Goal: Information Seeking & Learning: Learn about a topic

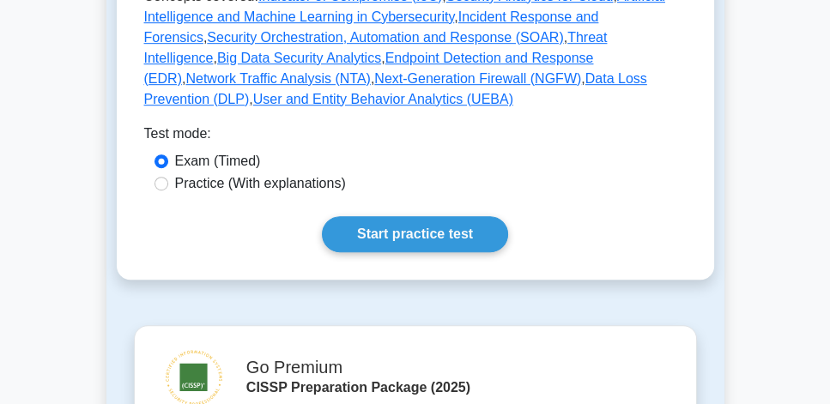
scroll to position [980, 0]
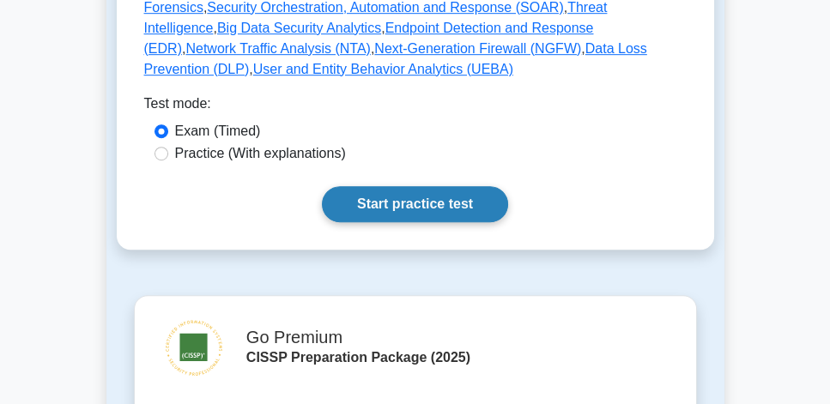
click at [450, 191] on link "Start practice test" at bounding box center [415, 204] width 186 height 36
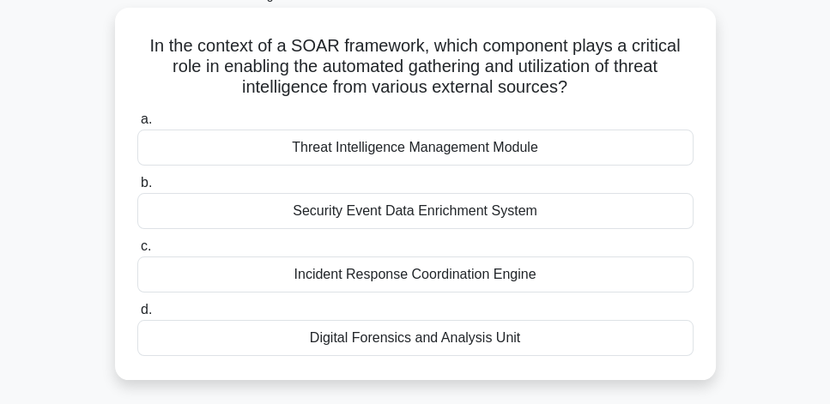
scroll to position [98, 0]
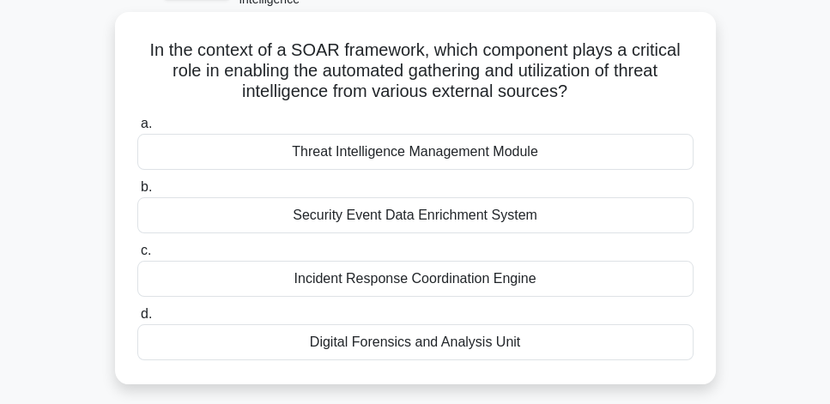
click at [476, 161] on div "Threat Intelligence Management Module" at bounding box center [415, 152] width 556 height 36
click at [137, 130] on input "a. Threat Intelligence Management Module" at bounding box center [137, 123] width 0 height 11
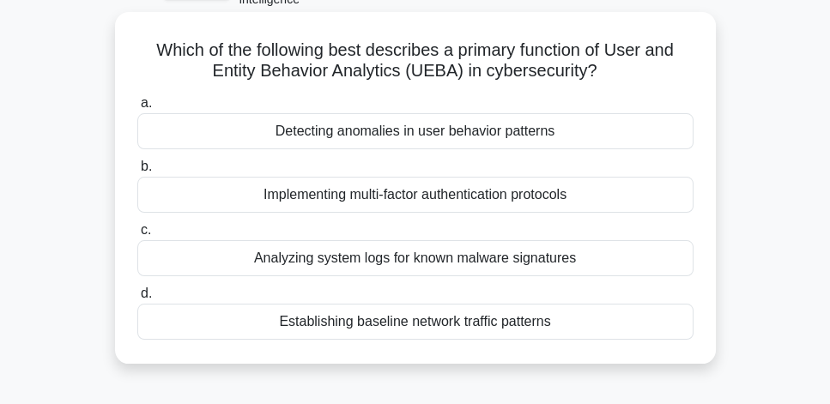
click at [604, 141] on div "Detecting anomalies in user behavior patterns" at bounding box center [415, 131] width 556 height 36
click at [137, 109] on input "a. Detecting anomalies in user behavior patterns" at bounding box center [137, 103] width 0 height 11
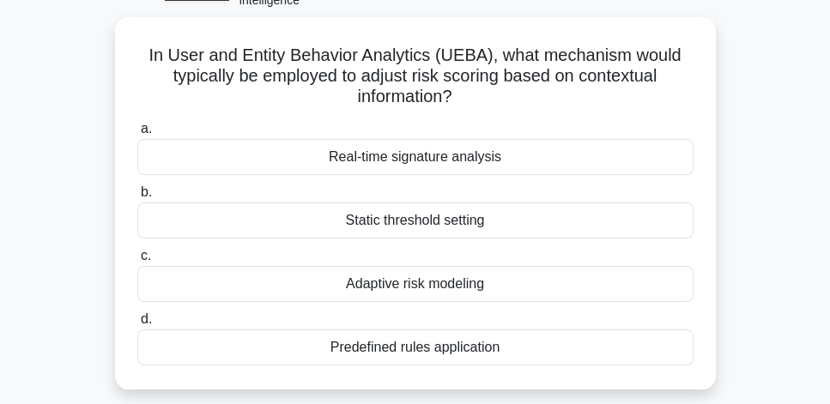
scroll to position [117, 0]
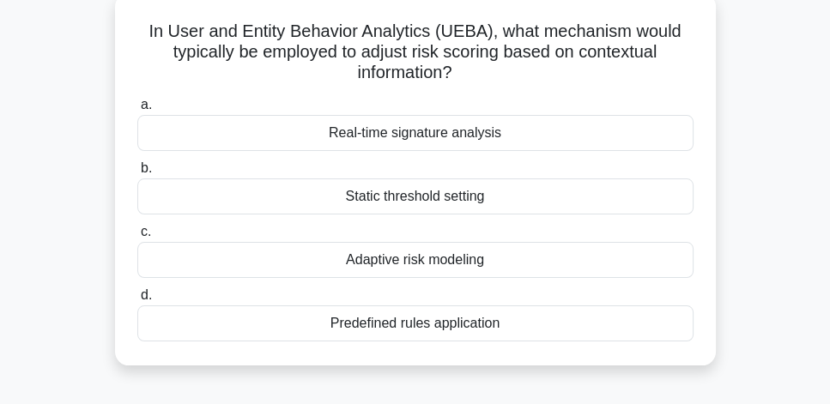
click at [487, 330] on div "Predefined rules application" at bounding box center [415, 324] width 556 height 36
click at [137, 301] on input "d. Predefined rules application" at bounding box center [137, 295] width 0 height 11
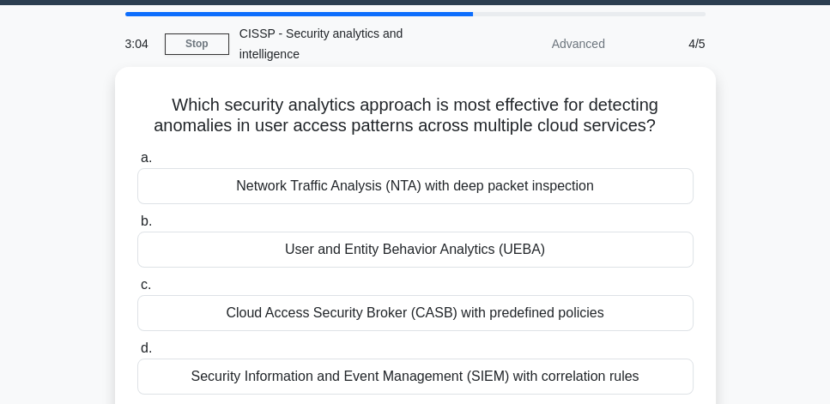
scroll to position [98, 0]
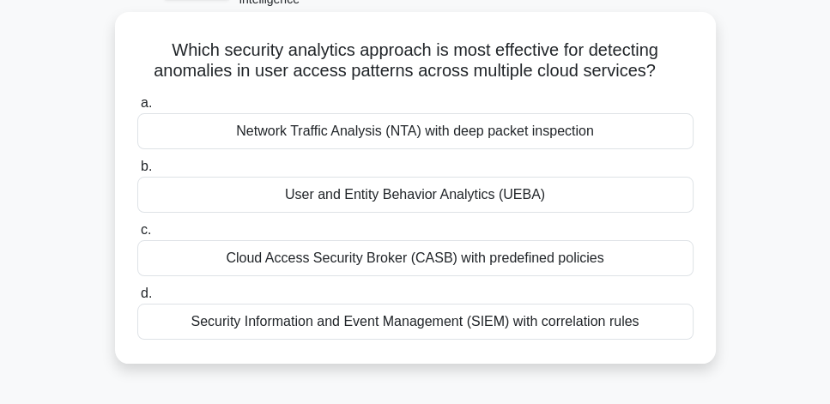
click at [592, 263] on div "Cloud Access Security Broker (CASB) with predefined policies" at bounding box center [415, 258] width 556 height 36
click at [137, 236] on input "c. Cloud Access Security Broker (CASB) with predefined policies" at bounding box center [137, 230] width 0 height 11
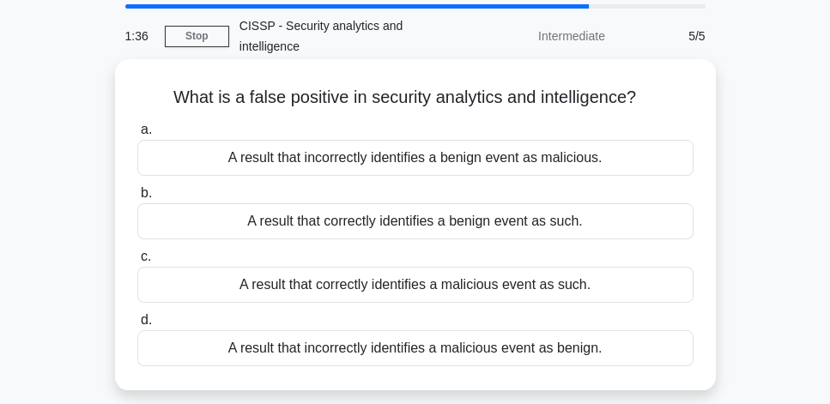
scroll to position [49, 0]
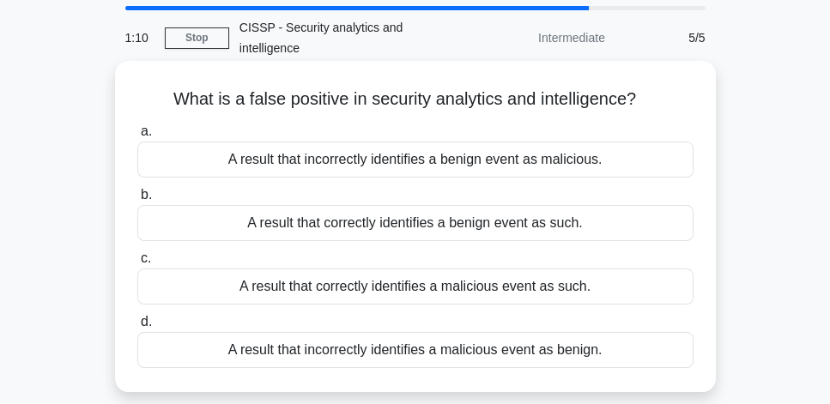
click at [647, 167] on div "A result that incorrectly identifies a benign event as malicious." at bounding box center [415, 160] width 556 height 36
click at [137, 137] on input "a. A result that incorrectly identifies a benign event as malicious." at bounding box center [137, 131] width 0 height 11
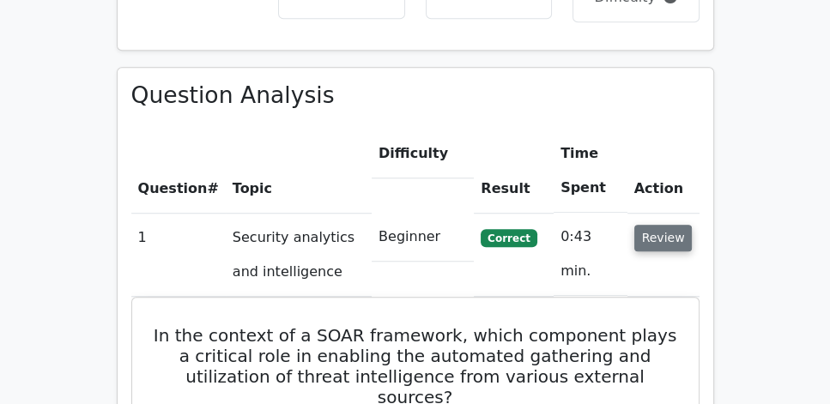
click at [666, 225] on button "Review" at bounding box center [663, 238] width 58 height 27
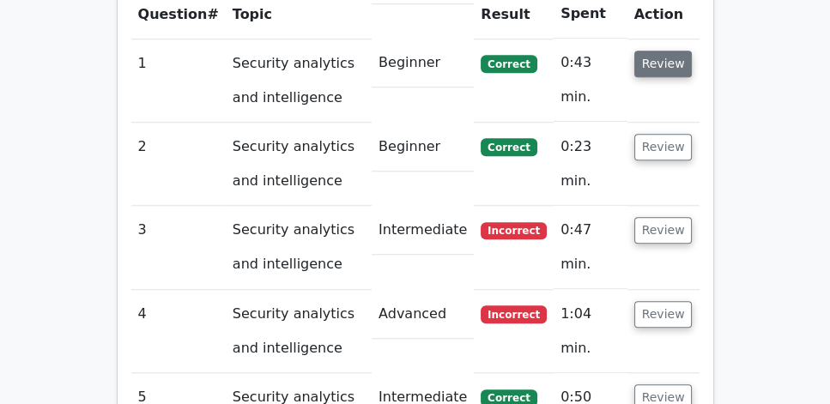
scroll to position [1423, 0]
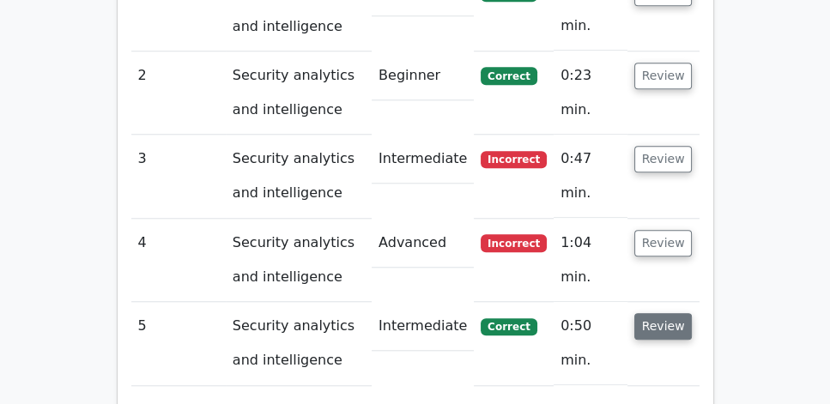
click at [685, 313] on button "Review" at bounding box center [663, 326] width 58 height 27
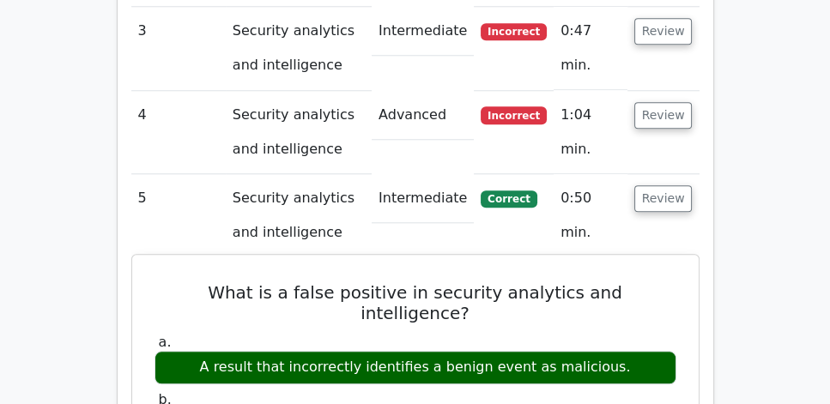
scroll to position [1520, 0]
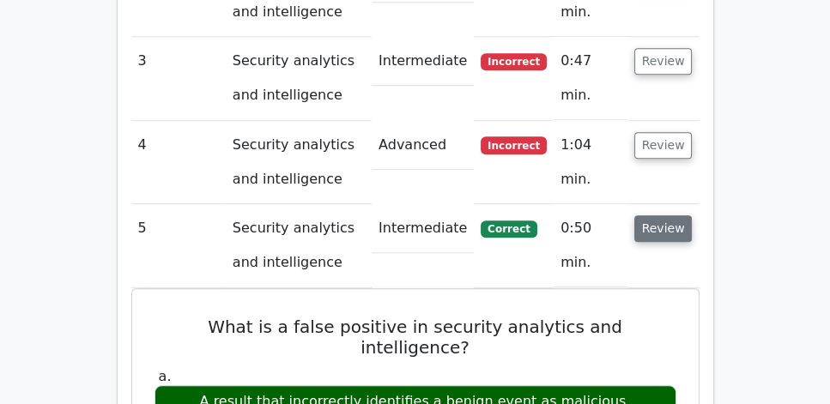
click at [665, 215] on button "Review" at bounding box center [663, 228] width 58 height 27
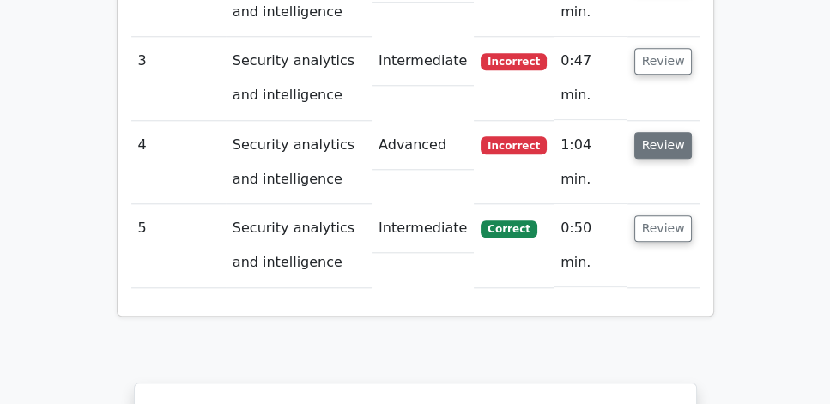
click at [671, 132] on button "Review" at bounding box center [663, 145] width 58 height 27
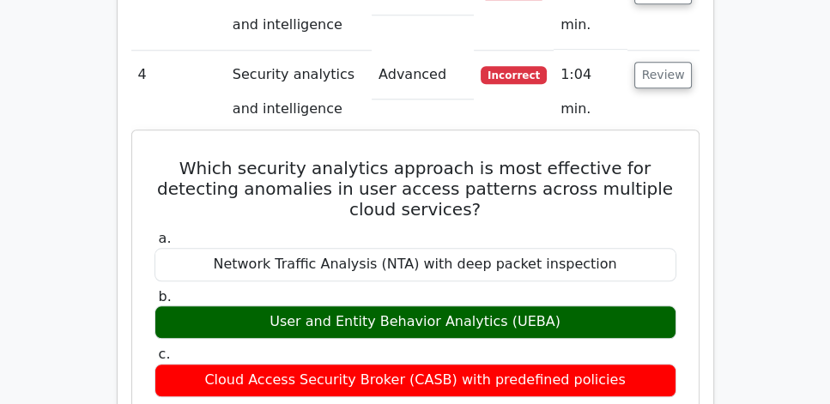
scroll to position [1569, 0]
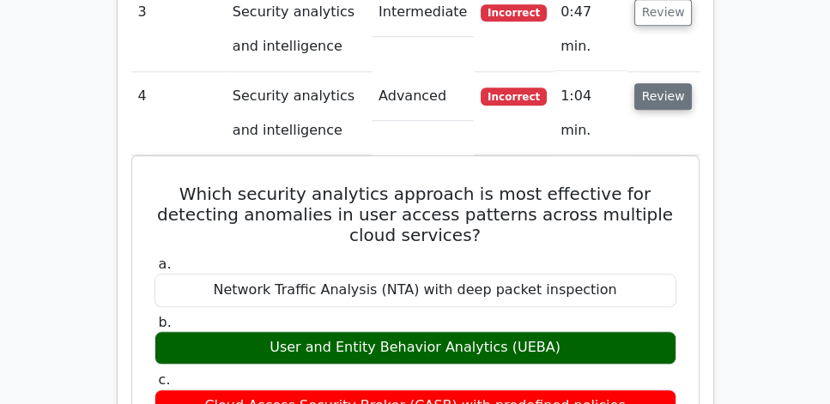
click at [662, 83] on button "Review" at bounding box center [663, 96] width 58 height 27
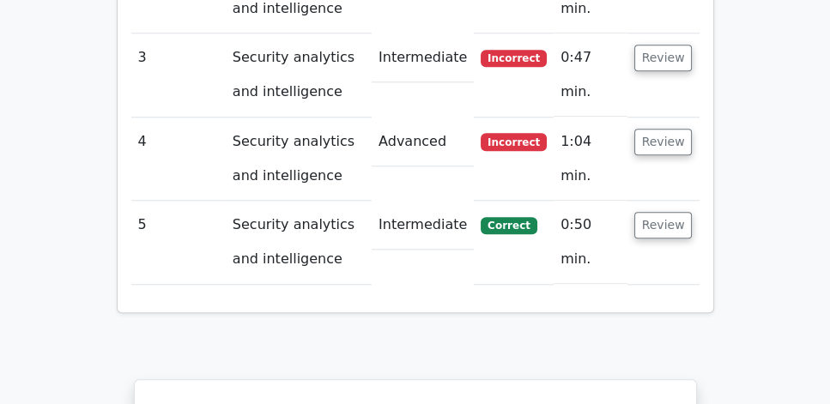
scroll to position [1423, 0]
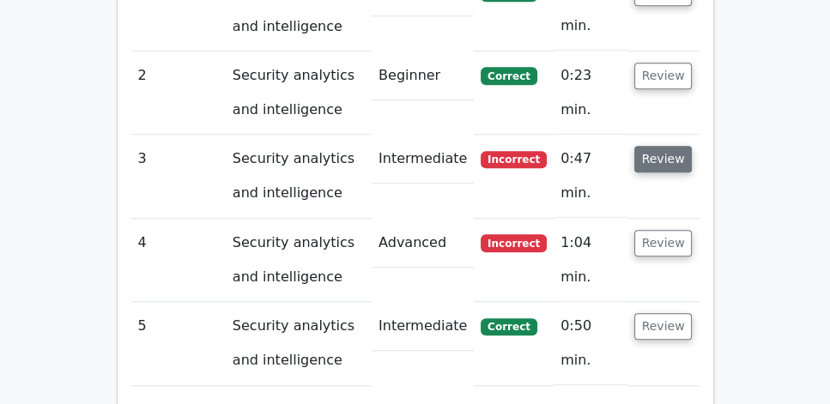
click at [663, 146] on button "Review" at bounding box center [663, 159] width 58 height 27
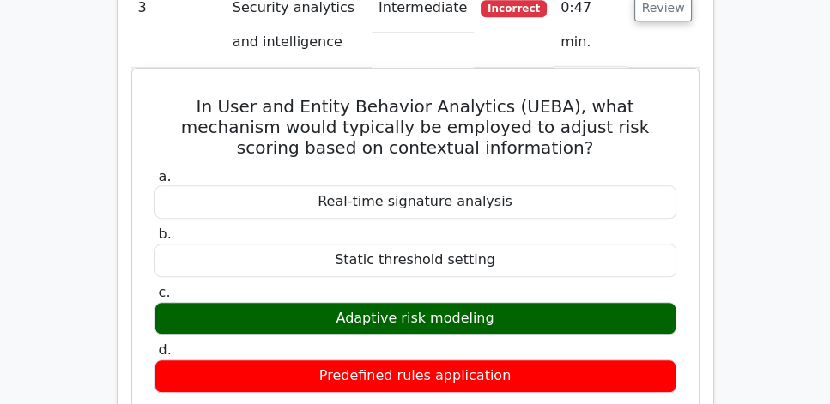
scroll to position [1569, 0]
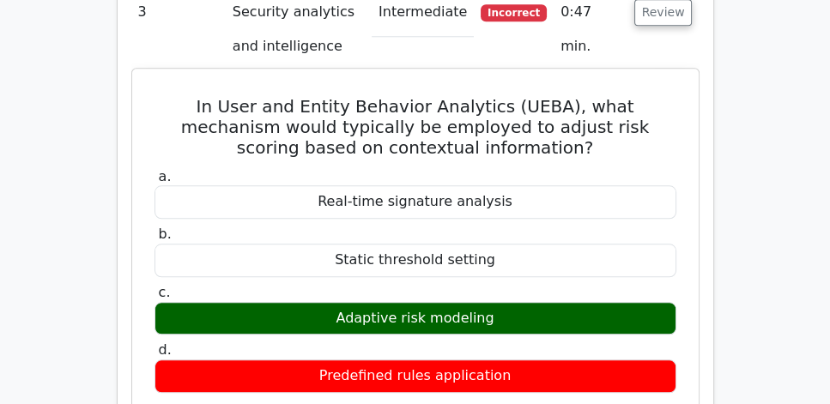
drag, startPoint x: 155, startPoint y: 55, endPoint x: 622, endPoint y: 286, distance: 521.8
click at [575, 319] on div "In User and Entity Behavior Analytics (UEBA), what mechanism would typically be…" at bounding box center [415, 397] width 553 height 643
copy div "In User and Entity Behavior Analytics (UEBA), what mechanism would typically be…"
click at [525, 112] on h5 "In User and Entity Behavior Analytics (UEBA), what mechanism would typically be…" at bounding box center [415, 127] width 525 height 62
drag, startPoint x: 330, startPoint y: 272, endPoint x: 519, endPoint y: 283, distance: 189.2
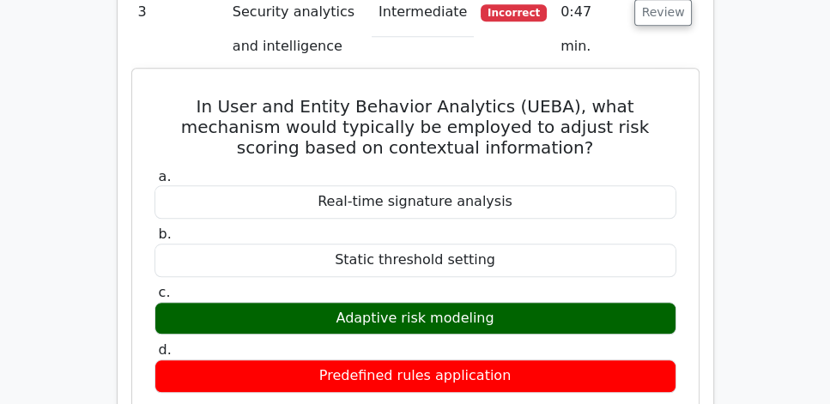
click at [519, 302] on div "Adaptive risk modeling" at bounding box center [416, 318] width 522 height 33
copy div "Adaptive risk modeling"
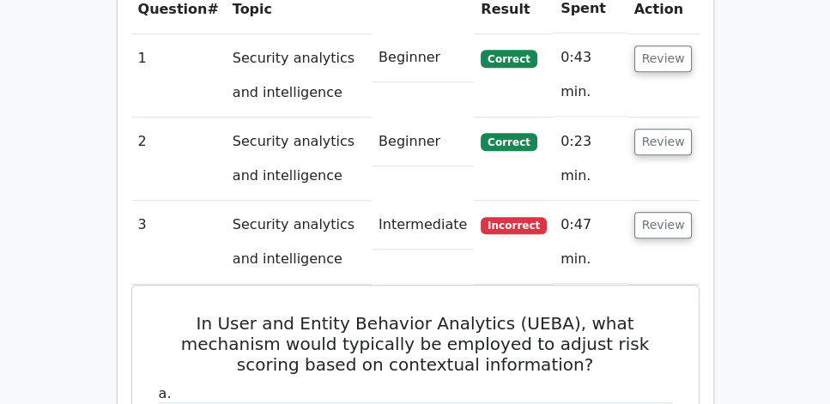
scroll to position [1324, 0]
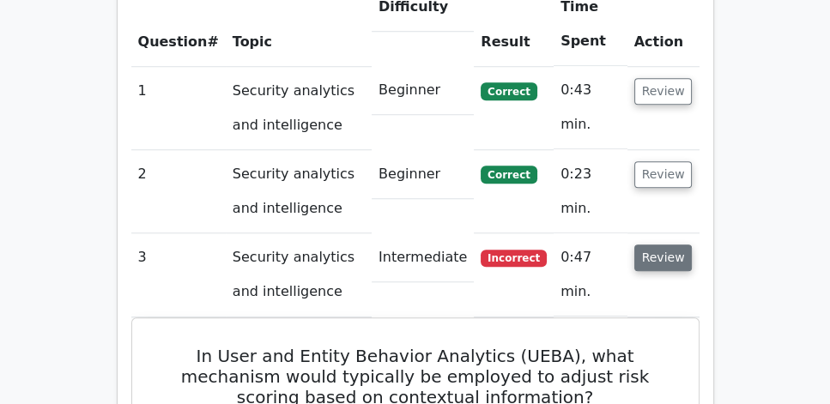
click at [676, 245] on button "Review" at bounding box center [663, 258] width 58 height 27
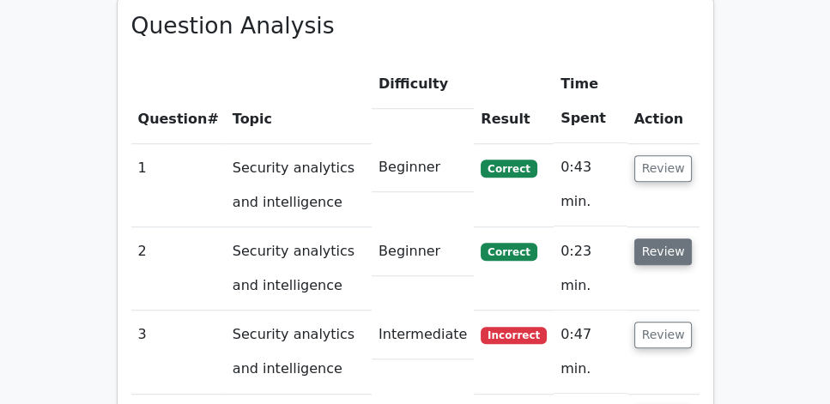
scroll to position [1226, 0]
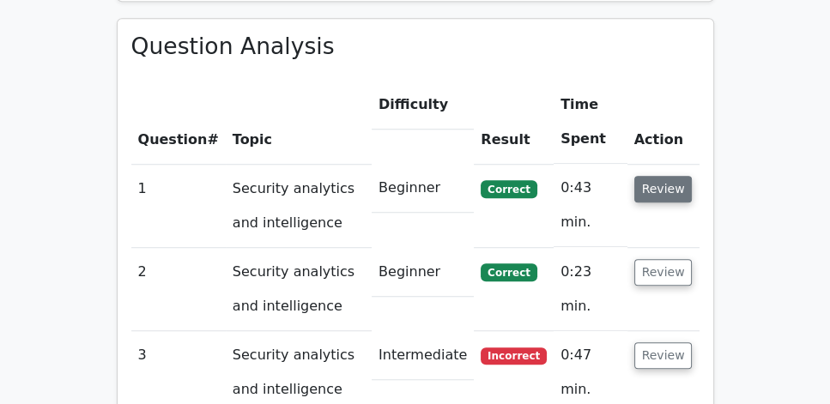
click at [663, 176] on button "Review" at bounding box center [663, 189] width 58 height 27
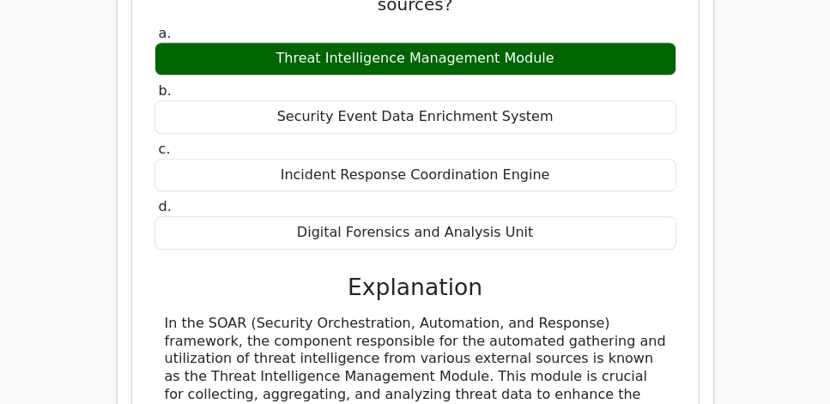
scroll to position [1618, 0]
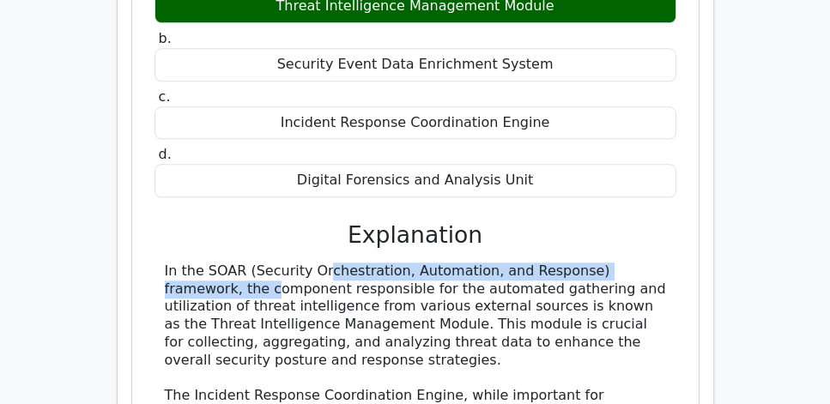
drag, startPoint x: 207, startPoint y: 205, endPoint x: 586, endPoint y: 209, distance: 379.5
click at [586, 263] on div "In the SOAR (Security Orchestration, Automation, and Response) framework, the c…" at bounding box center [415, 406] width 501 height 286
copy div "SOAR (Security Orchestration, Automation, and Response)"
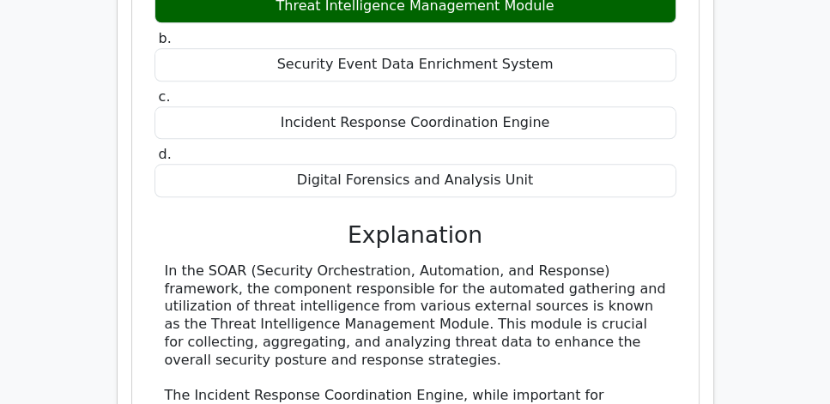
click at [413, 263] on div "In the SOAR (Security Orchestration, Automation, and Response) framework, the c…" at bounding box center [415, 406] width 501 height 286
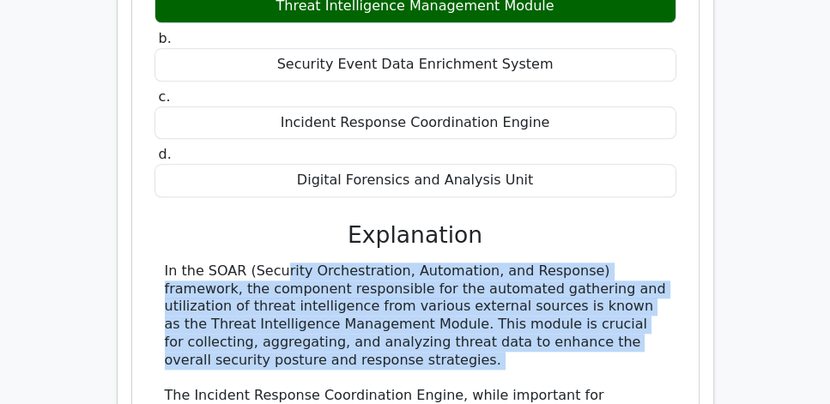
click at [413, 263] on div "In the SOAR (Security Orchestration, Automation, and Response) framework, the c…" at bounding box center [415, 406] width 501 height 286
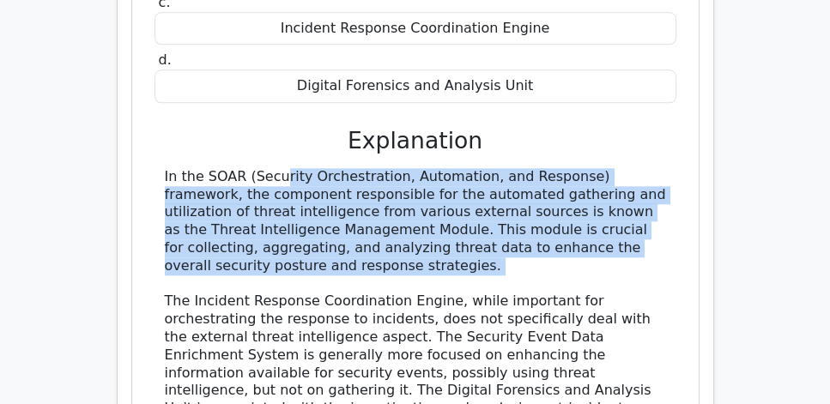
scroll to position [1717, 0]
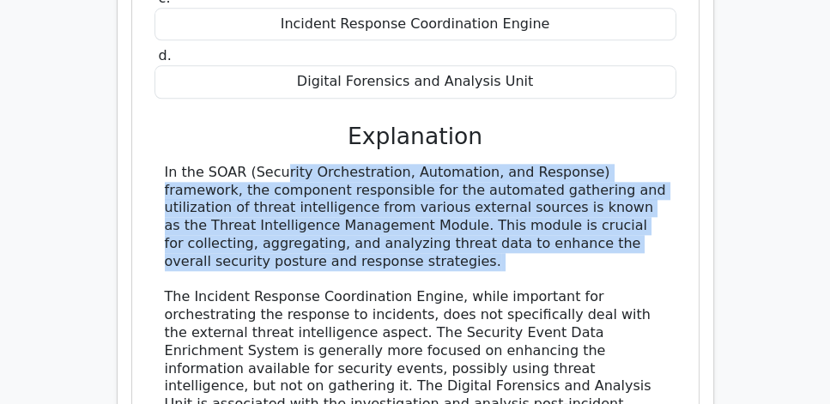
copy div "In the SOAR (Security Orchestration, Automation, and Response) framework, the c…"
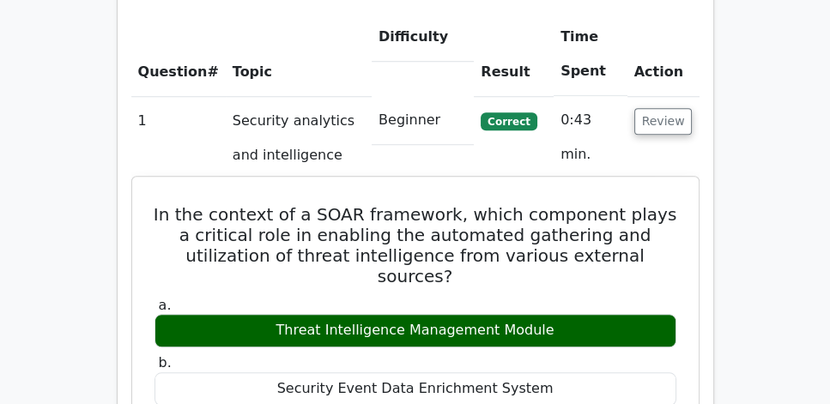
scroll to position [1275, 0]
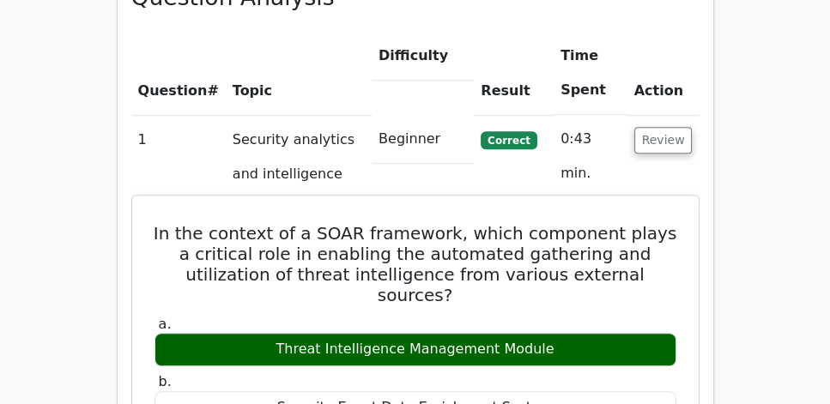
drag, startPoint x: 276, startPoint y: 282, endPoint x: 548, endPoint y: 280, distance: 271.3
click at [548, 333] on div "Threat Intelligence Management Module" at bounding box center [416, 349] width 522 height 33
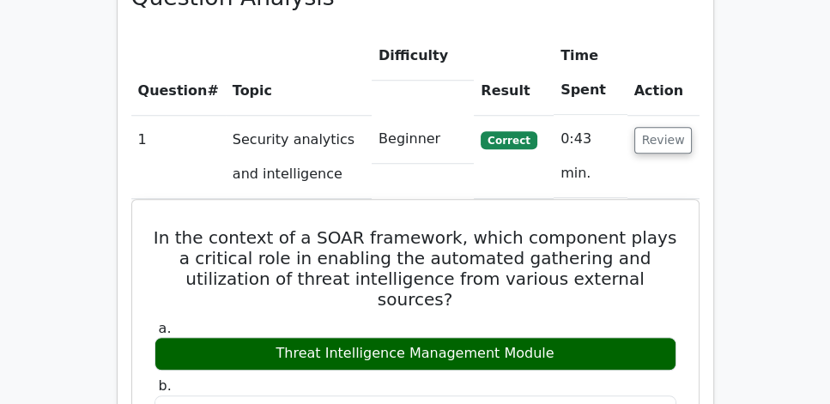
copy div "Threat Intelligence Management Module"
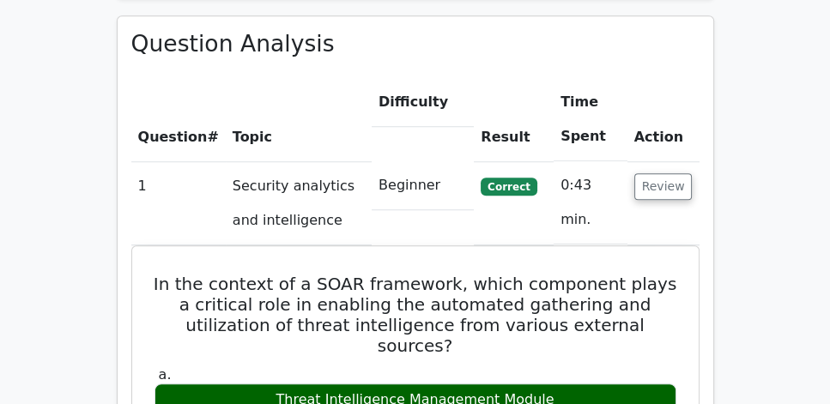
scroll to position [1226, 0]
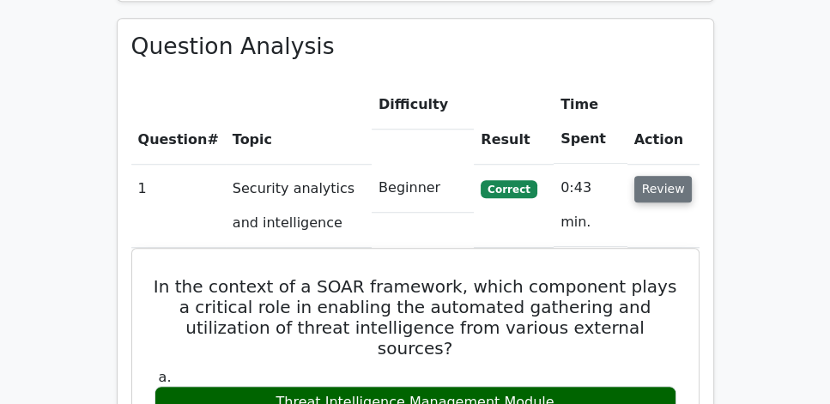
click at [673, 176] on button "Review" at bounding box center [663, 189] width 58 height 27
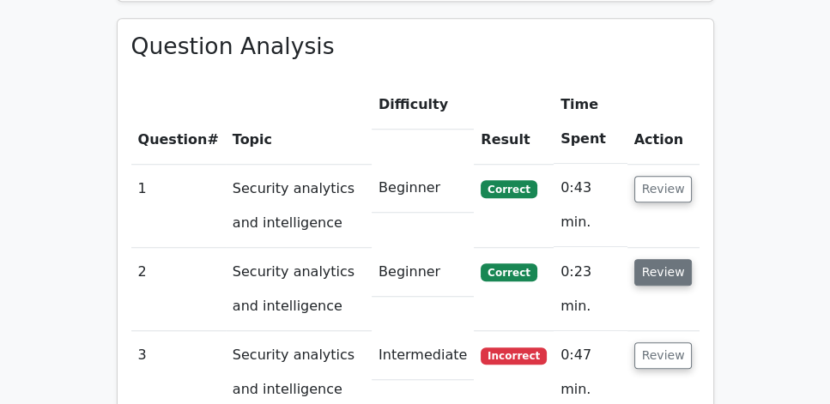
click at [665, 259] on button "Review" at bounding box center [663, 272] width 58 height 27
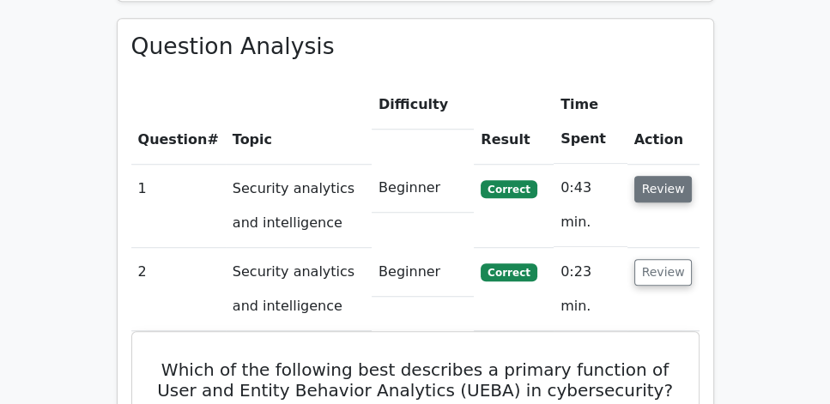
click at [655, 176] on button "Review" at bounding box center [663, 189] width 58 height 27
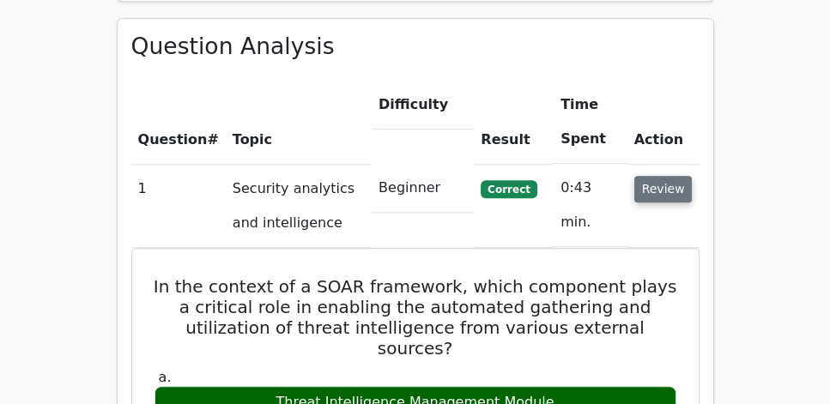
click at [655, 176] on button "Review" at bounding box center [663, 189] width 58 height 27
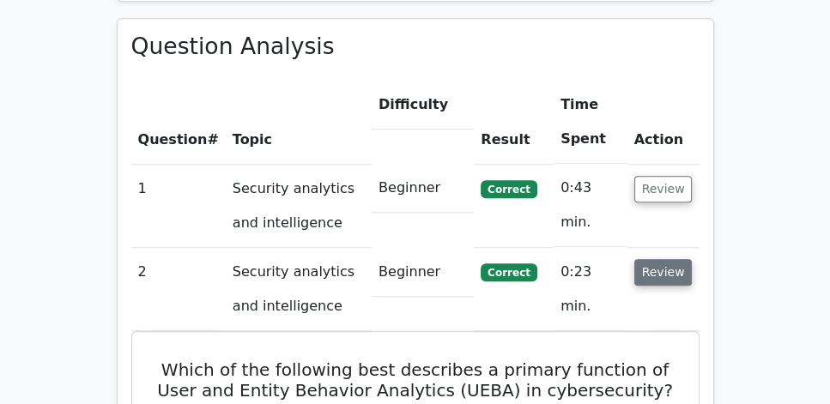
click at [661, 259] on button "Review" at bounding box center [663, 272] width 58 height 27
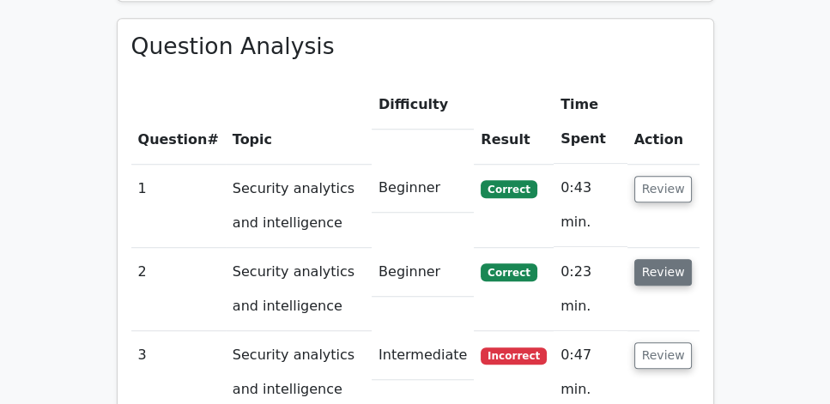
click at [661, 259] on button "Review" at bounding box center [663, 272] width 58 height 27
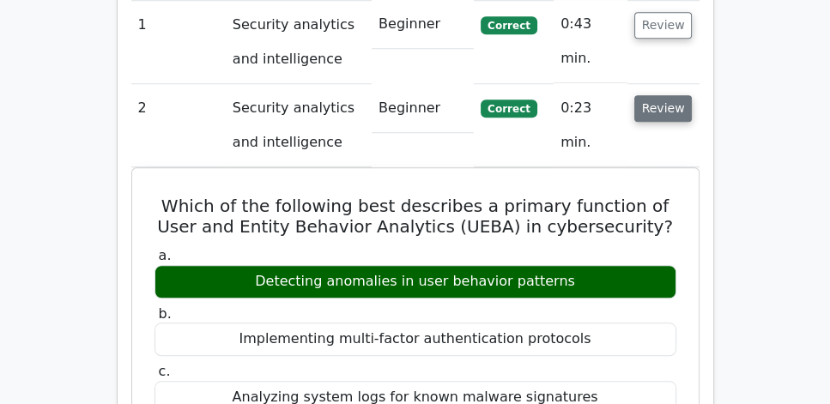
scroll to position [1423, 0]
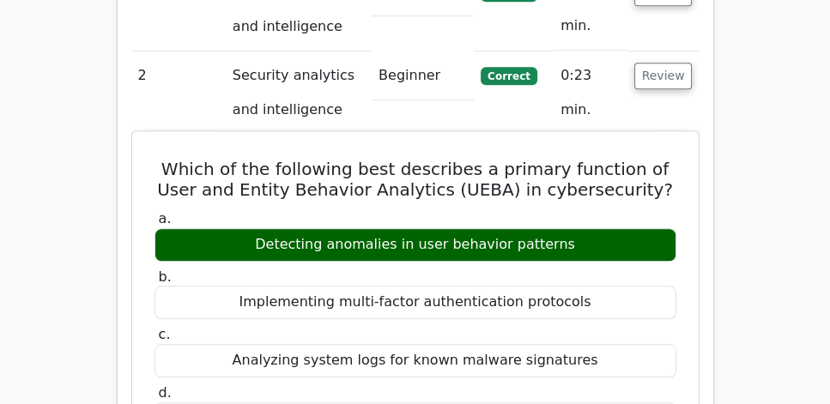
drag, startPoint x: 171, startPoint y: 127, endPoint x: 658, endPoint y: 199, distance: 492.1
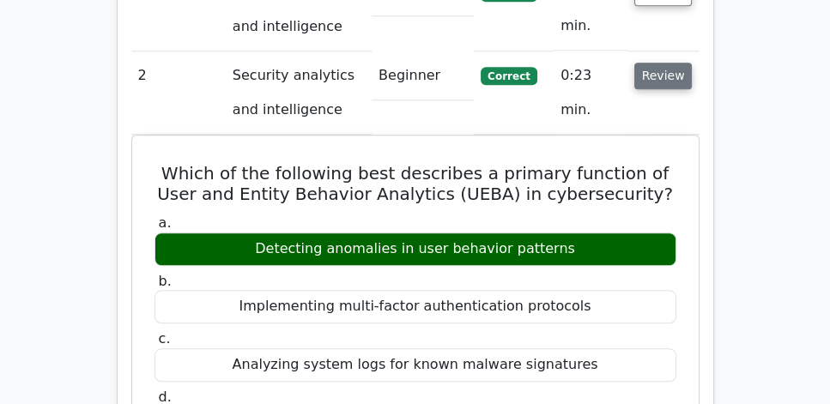
click at [659, 63] on button "Review" at bounding box center [663, 76] width 58 height 27
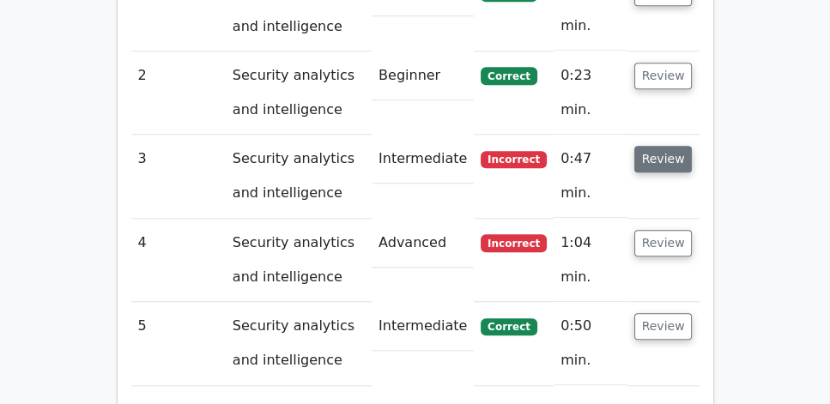
click at [672, 146] on button "Review" at bounding box center [663, 159] width 58 height 27
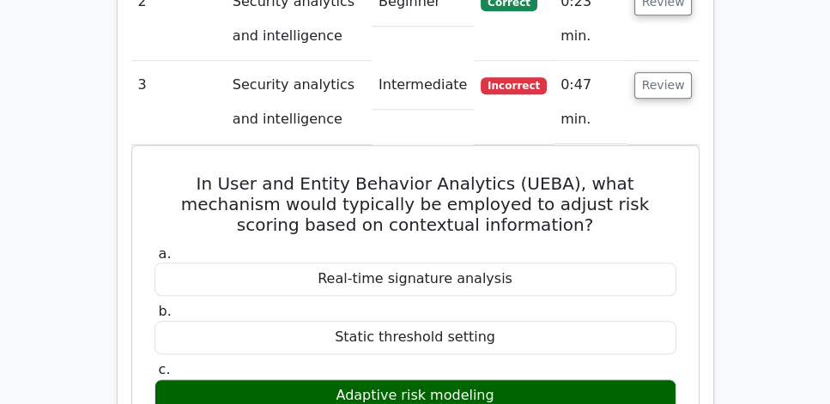
scroll to position [1471, 0]
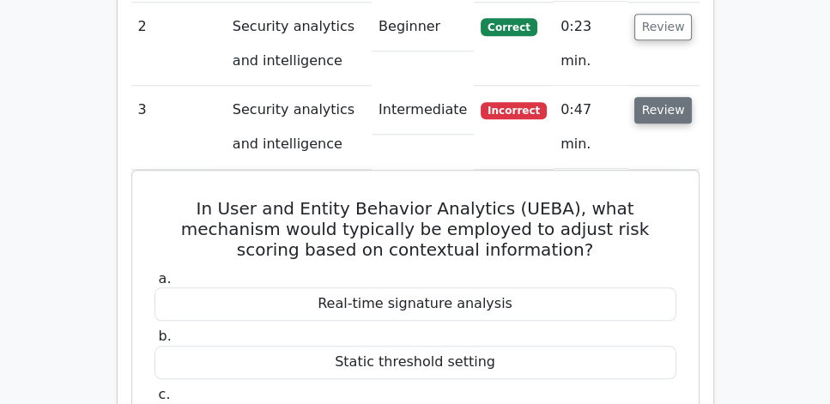
click at [669, 97] on button "Review" at bounding box center [663, 110] width 58 height 27
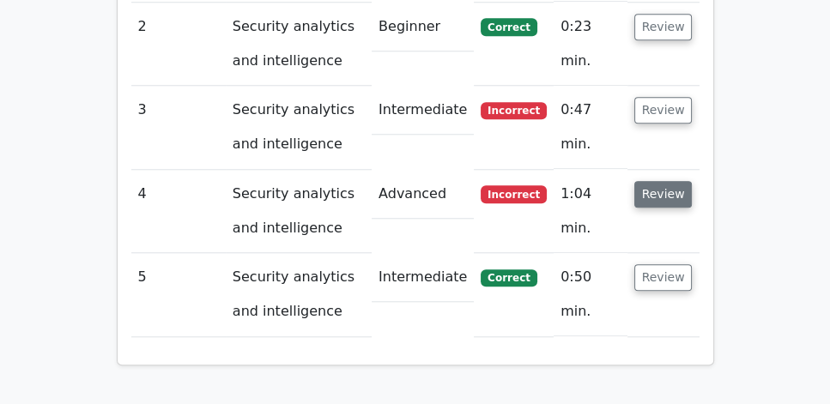
click at [656, 181] on button "Review" at bounding box center [663, 194] width 58 height 27
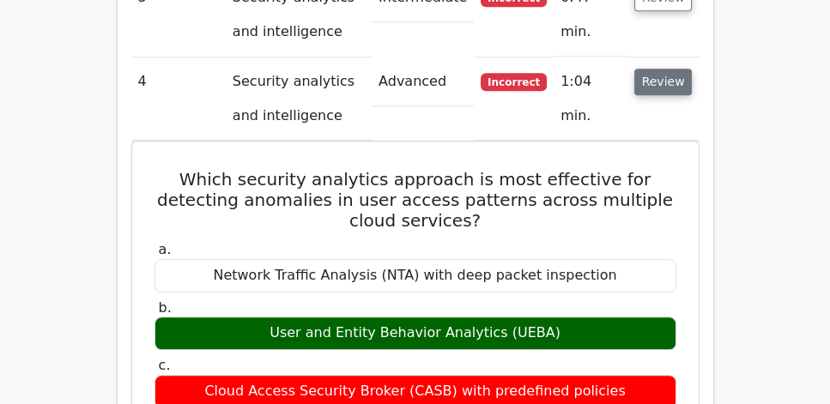
scroll to position [1618, 0]
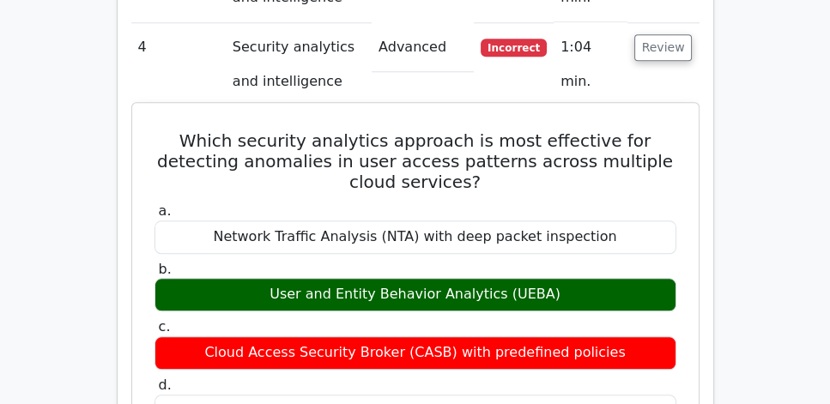
drag, startPoint x: 189, startPoint y: 95, endPoint x: 661, endPoint y: 361, distance: 541.6
copy div "Which security analytics approach is most effective for detecting anomalies in …"
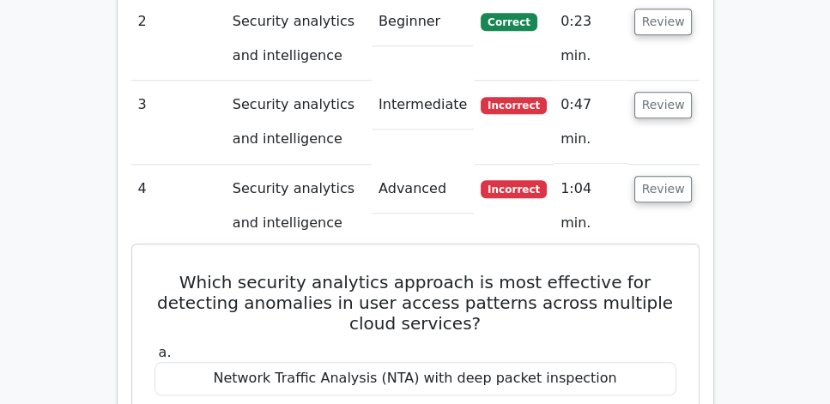
scroll to position [1471, 0]
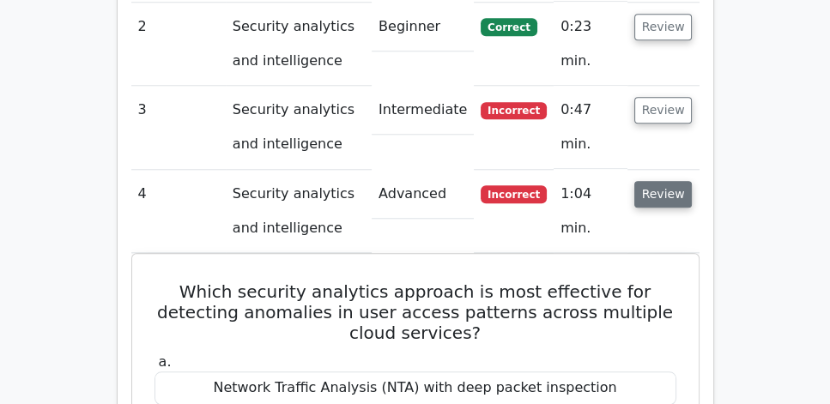
click at [664, 181] on button "Review" at bounding box center [663, 194] width 58 height 27
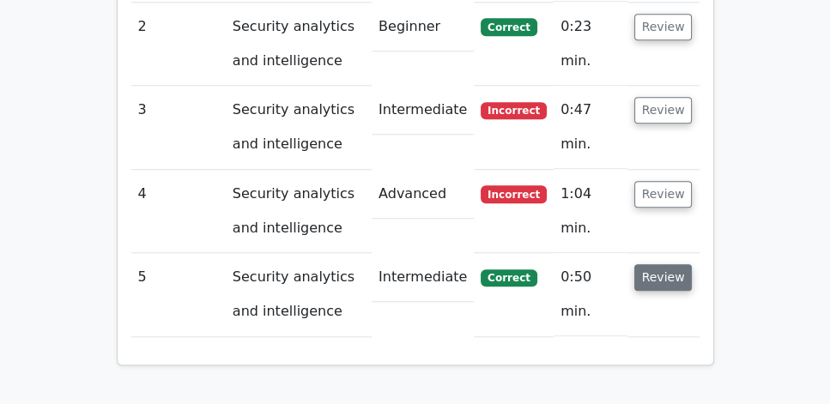
click at [664, 264] on button "Review" at bounding box center [663, 277] width 58 height 27
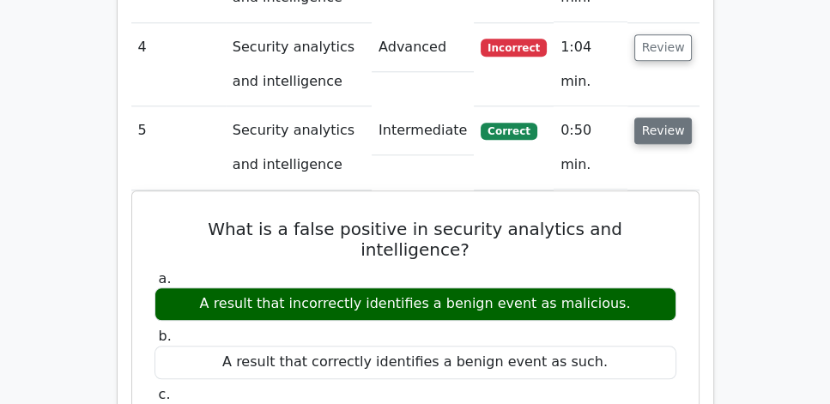
scroll to position [1618, 0]
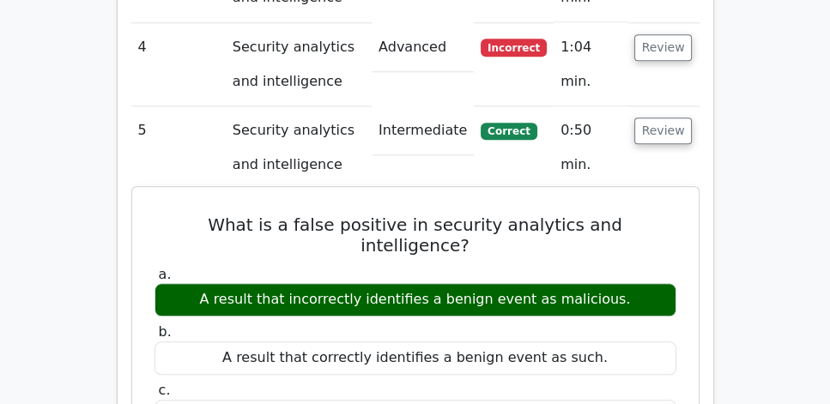
drag, startPoint x: 167, startPoint y: 170, endPoint x: 636, endPoint y: 234, distance: 473.0
copy div "What is a false positive in security analytics and intelligence? a. A result th…"
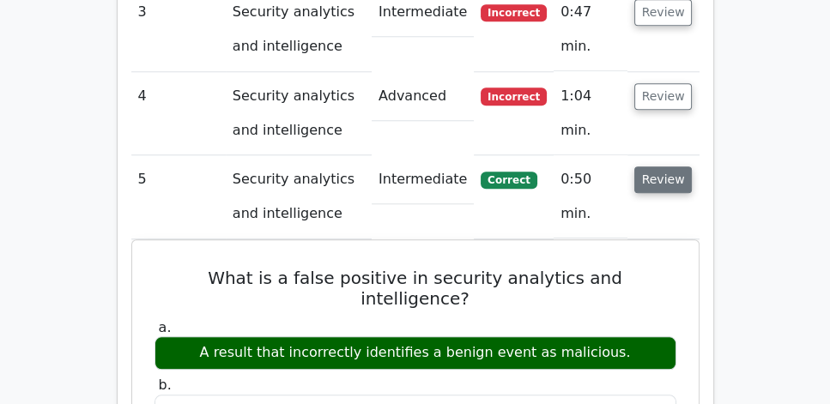
click at [666, 167] on button "Review" at bounding box center [663, 180] width 58 height 27
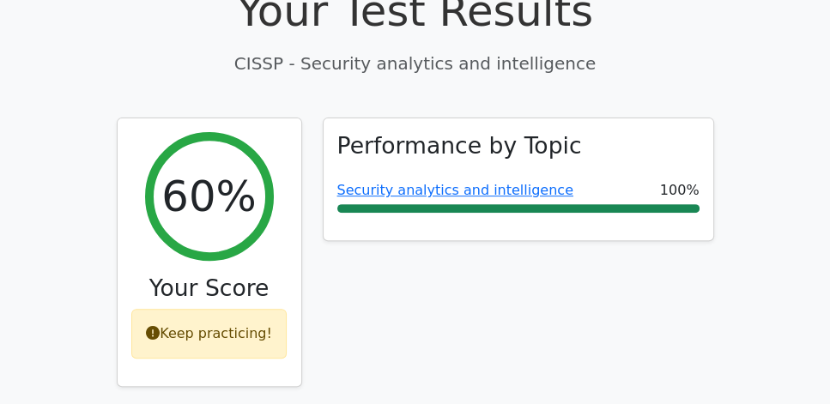
scroll to position [588, 0]
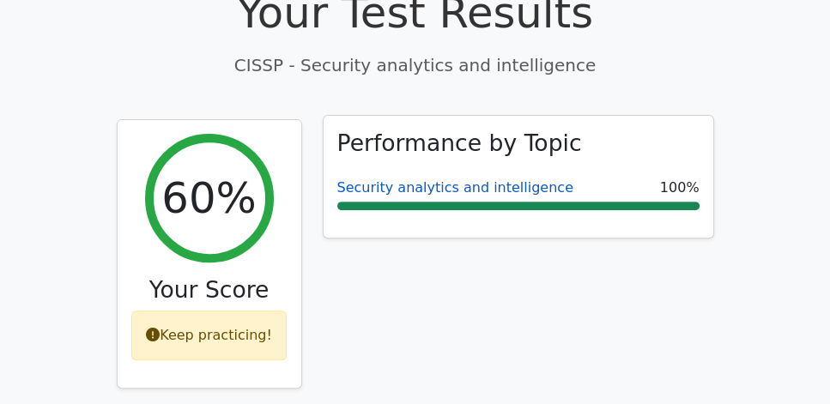
click at [458, 179] on link "Security analytics and intelligence" at bounding box center [455, 187] width 236 height 16
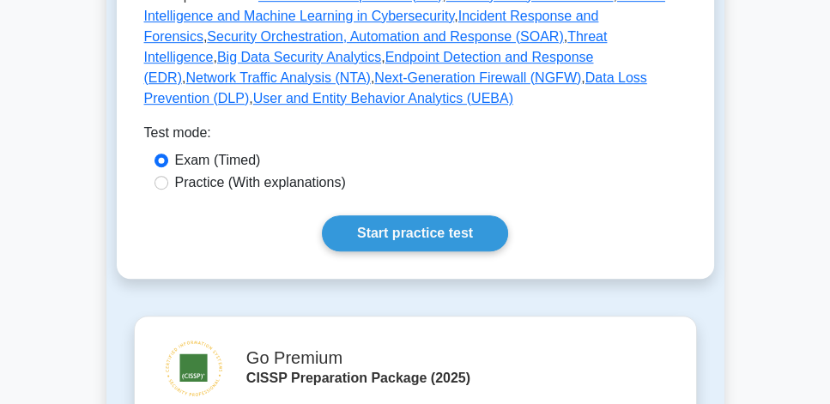
scroll to position [931, 0]
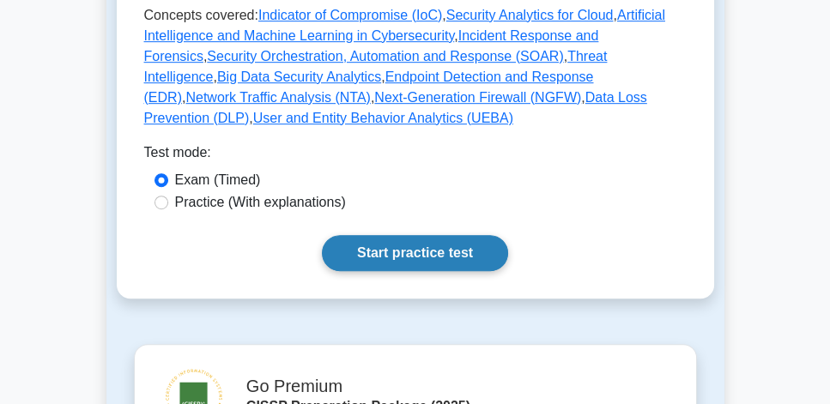
click at [410, 235] on link "Start practice test" at bounding box center [415, 253] width 186 height 36
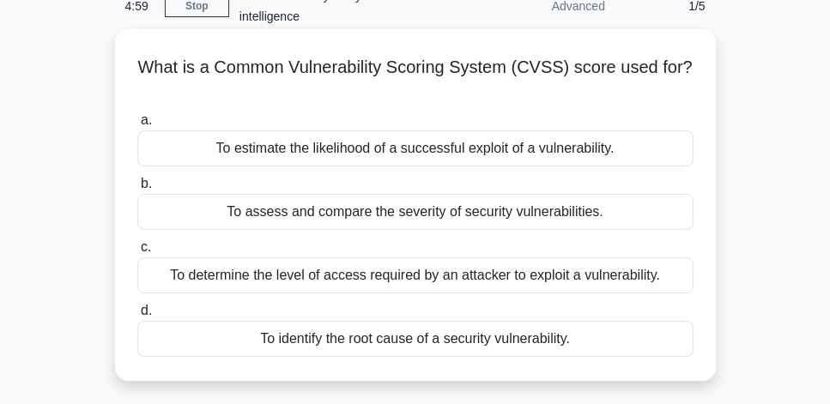
scroll to position [98, 0]
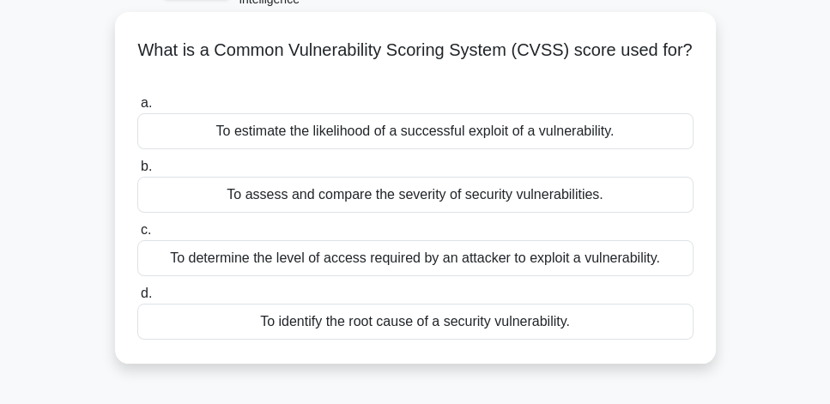
click at [636, 265] on div "To determine the level of access required by an attacker to exploit a vulnerabi…" at bounding box center [415, 258] width 556 height 36
click at [137, 236] on input "c. To determine the level of access required by an attacker to exploit a vulner…" at bounding box center [137, 230] width 0 height 11
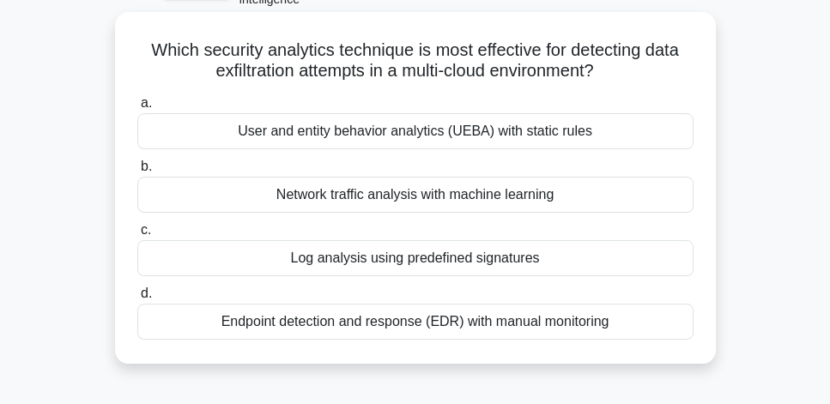
click at [610, 192] on div "Network traffic analysis with machine learning" at bounding box center [415, 195] width 556 height 36
click at [137, 173] on input "b. Network traffic analysis with machine learning" at bounding box center [137, 166] width 0 height 11
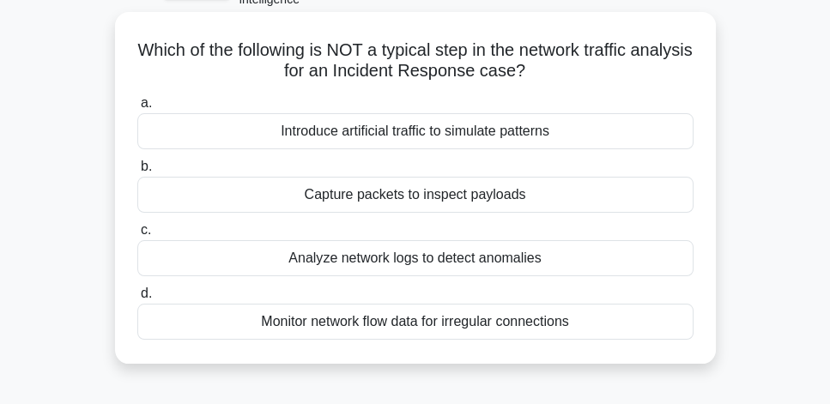
click at [580, 140] on div "Introduce artificial traffic to simulate patterns" at bounding box center [415, 131] width 556 height 36
click at [137, 109] on input "a. Introduce artificial traffic to simulate patterns" at bounding box center [137, 103] width 0 height 11
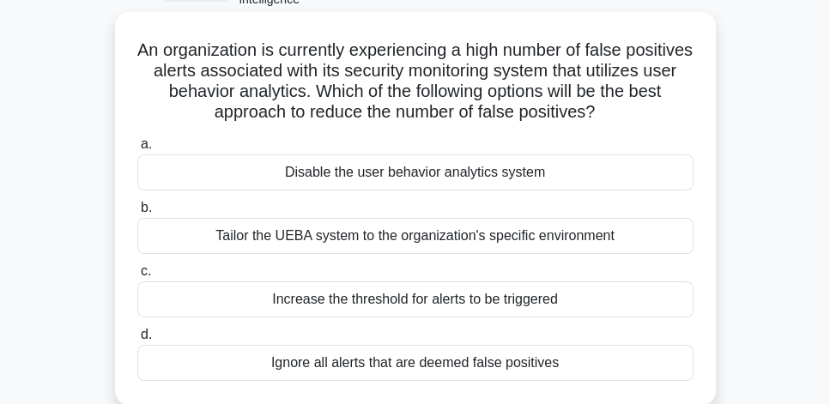
click at [621, 245] on div "Tailor the UEBA system to the organization's specific environment" at bounding box center [415, 236] width 556 height 36
click at [137, 214] on input "b. Tailor the UEBA system to the organization's specific environment" at bounding box center [137, 208] width 0 height 11
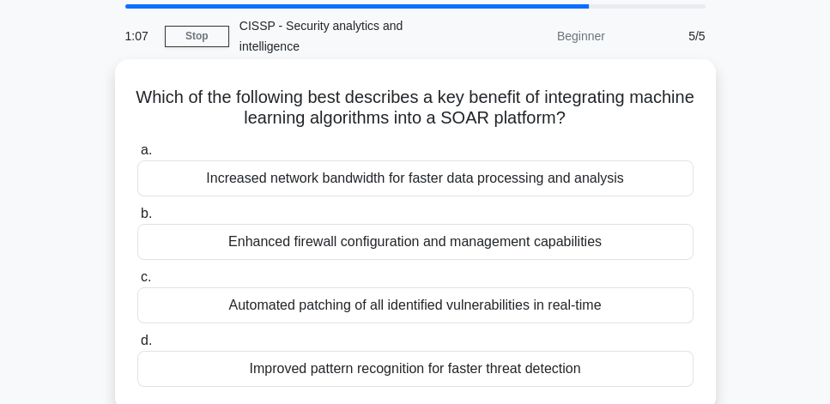
scroll to position [49, 0]
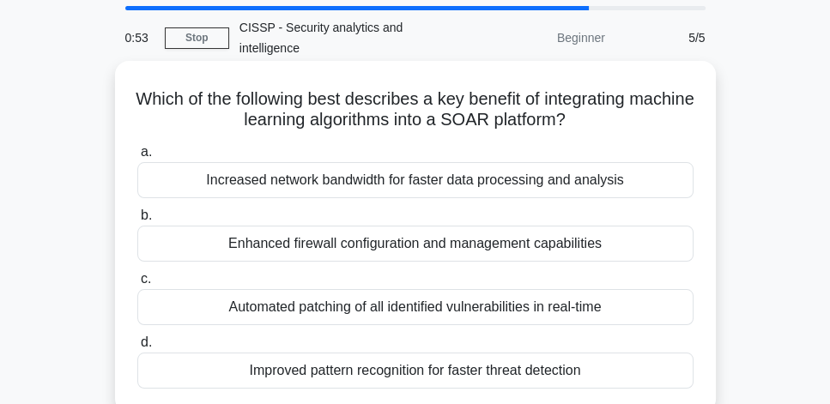
click at [578, 373] on div "Improved pattern recognition for faster threat detection" at bounding box center [415, 371] width 556 height 36
click at [137, 349] on input "d. Improved pattern recognition for faster threat detection" at bounding box center [137, 342] width 0 height 11
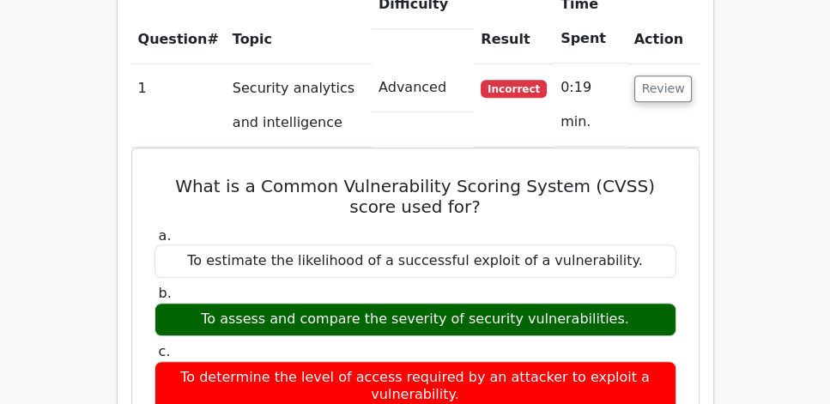
scroll to position [1324, 0]
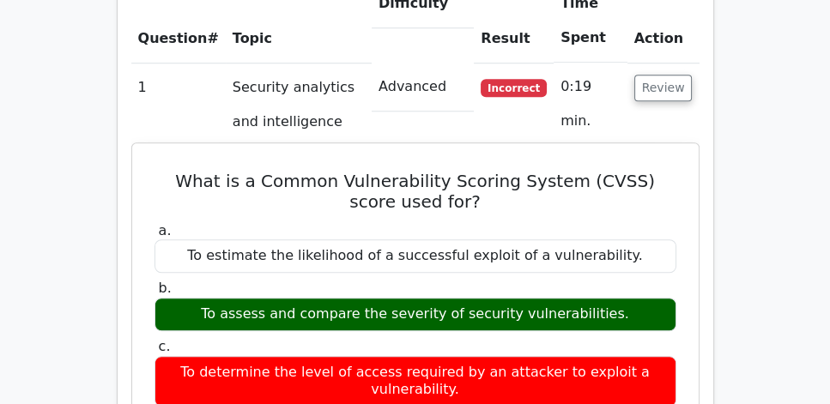
drag, startPoint x: 150, startPoint y: 132, endPoint x: 644, endPoint y: 273, distance: 513.3
click at [644, 298] on div "To assess and compare the severity of security vulnerabilities." at bounding box center [416, 314] width 522 height 33
drag, startPoint x: 646, startPoint y: 272, endPoint x: 157, endPoint y: 126, distance: 509.8
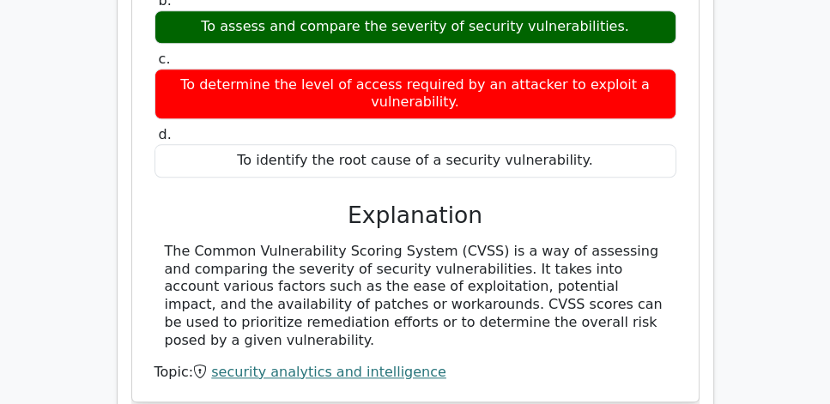
scroll to position [1618, 0]
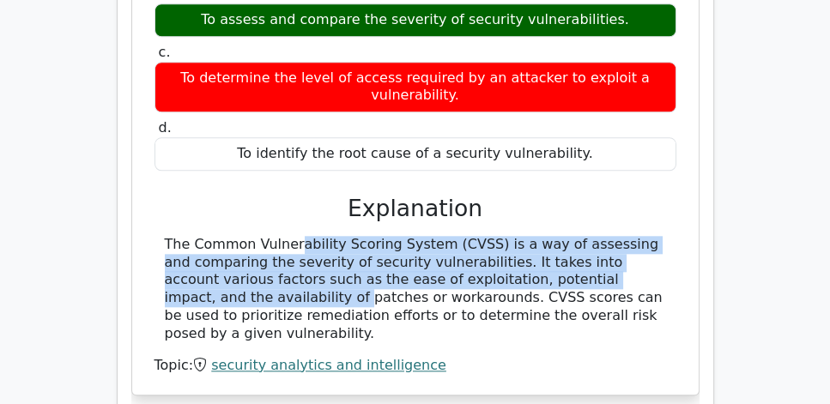
drag, startPoint x: 147, startPoint y: 197, endPoint x: 662, endPoint y: 228, distance: 516.0
click at [662, 228] on div "What is a Common Vulnerability Scoring System (CVSS) score used for? a. To esti…" at bounding box center [415, 122] width 553 height 533
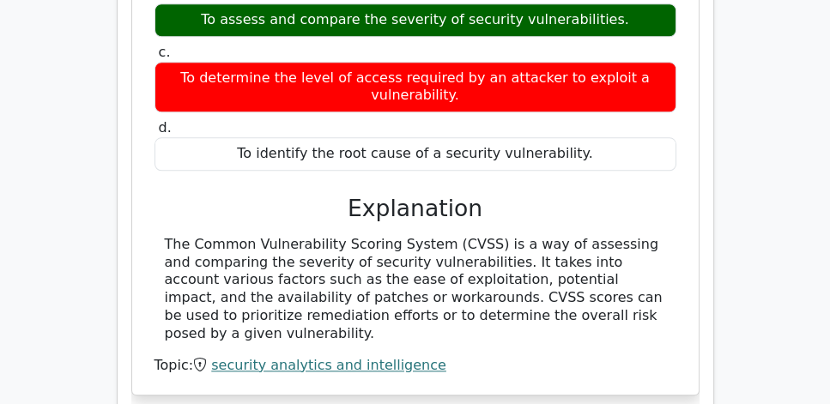
click at [442, 248] on div "The Common Vulnerability Scoring System (CVSS) is a way of assessing and compar…" at bounding box center [415, 289] width 501 height 107
click at [323, 248] on div "The Common Vulnerability Scoring System (CVSS) is a way of assessing and compar…" at bounding box center [415, 289] width 501 height 107
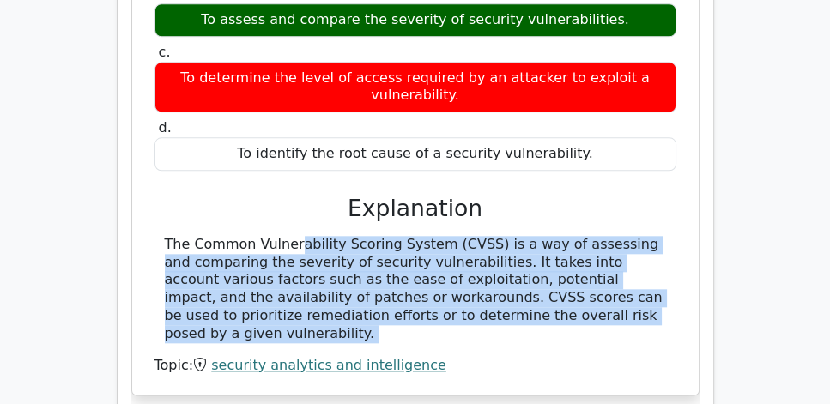
click at [323, 248] on div "The Common Vulnerability Scoring System (CVSS) is a way of assessing and compar…" at bounding box center [415, 289] width 501 height 107
copy div "The Common Vulnerability Scoring System (CVSS) is a way of assessing and compar…"
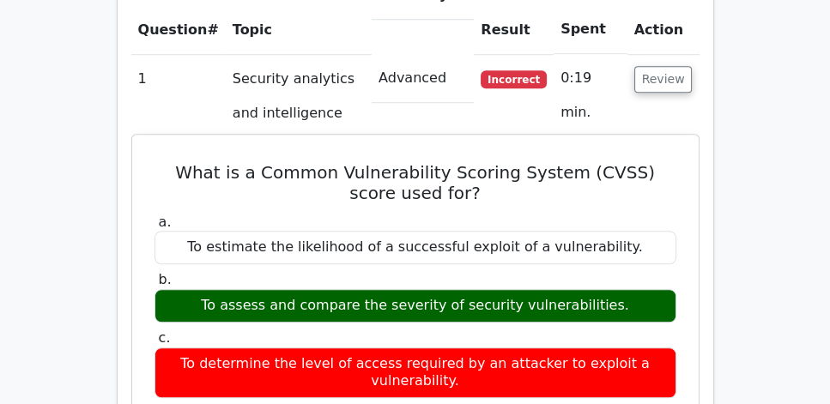
scroll to position [1324, 0]
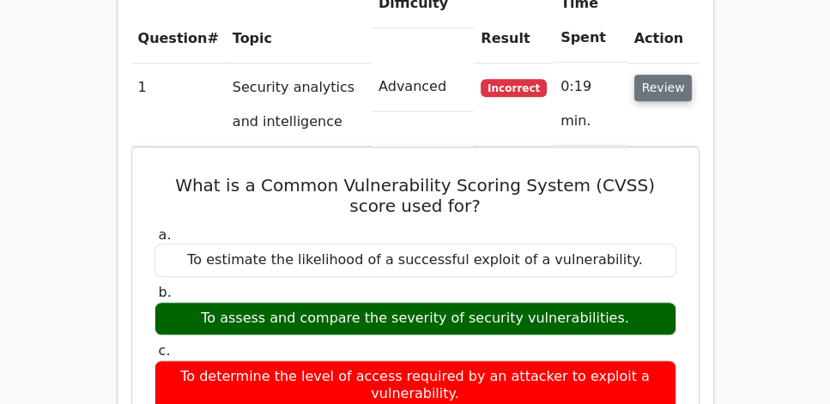
click at [658, 75] on button "Review" at bounding box center [663, 88] width 58 height 27
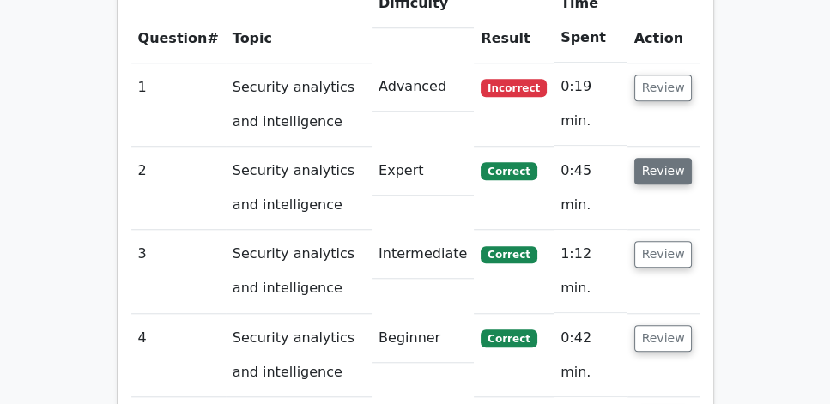
click at [659, 158] on button "Review" at bounding box center [663, 171] width 58 height 27
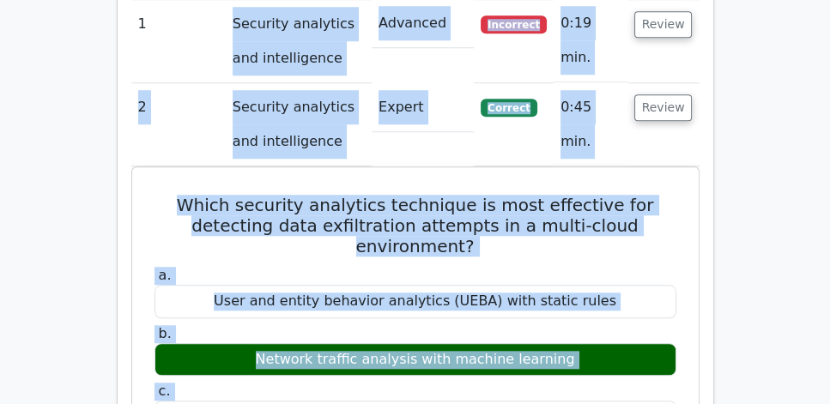
scroll to position [1349, 0]
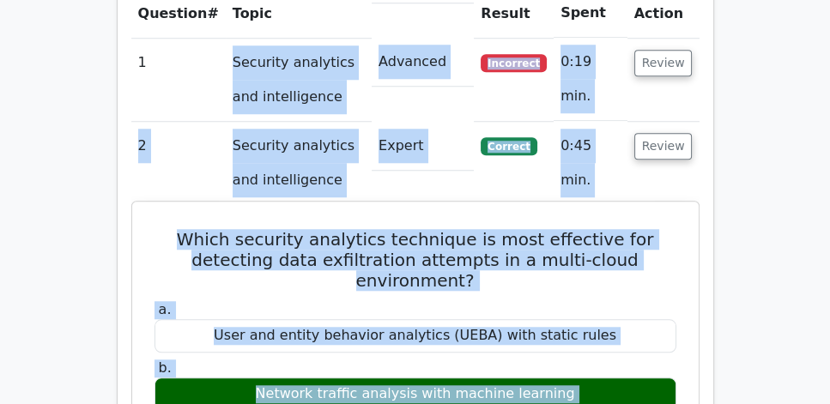
drag, startPoint x: 640, startPoint y: 311, endPoint x: 134, endPoint y: 384, distance: 510.9
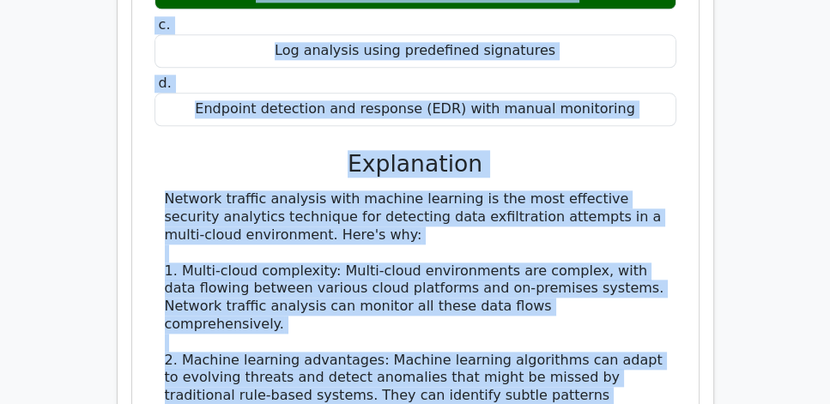
scroll to position [1790, 0]
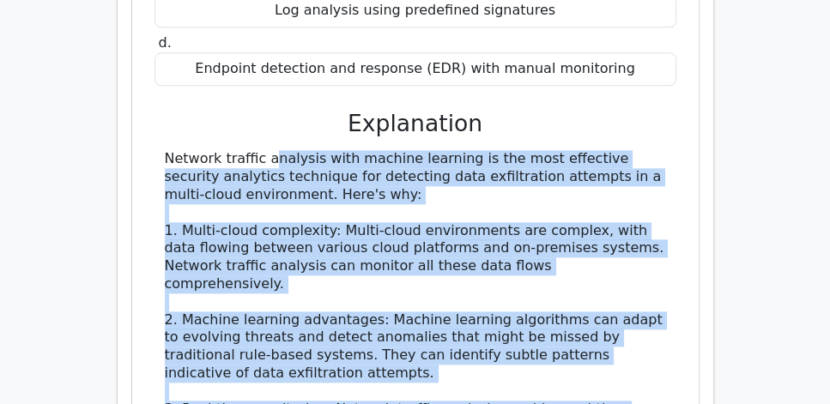
click at [149, 112] on div "Which security analytics technique is most effective for detecting data exfiltr…" at bounding box center [415, 275] width 553 height 1017
copy div "Network traffic analysis with machine learning is the most effective security a…"
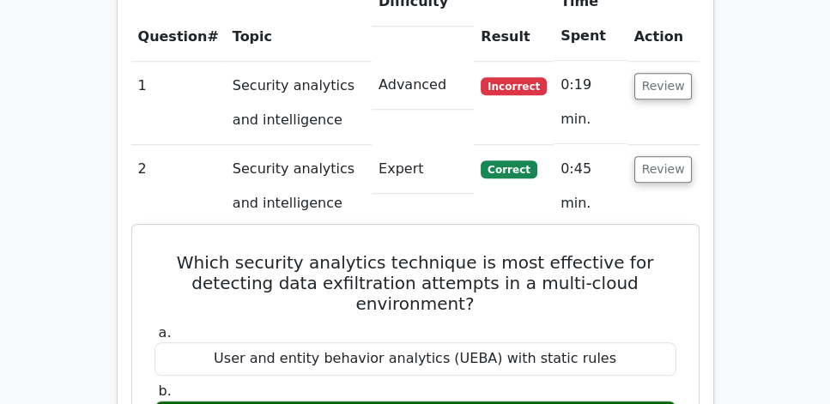
scroll to position [1300, 0]
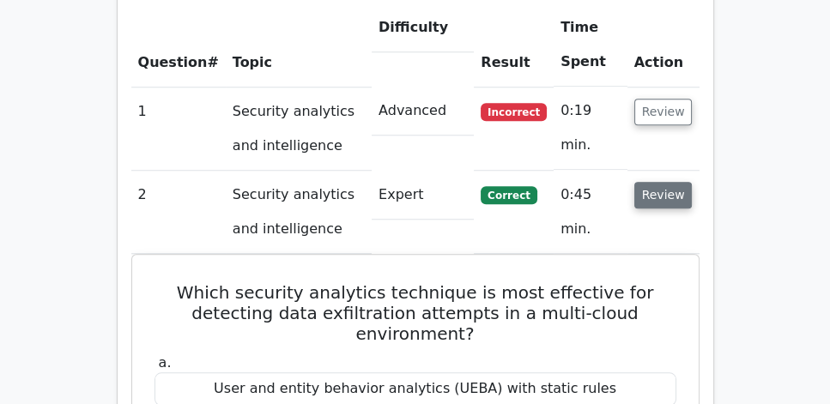
click at [670, 182] on button "Review" at bounding box center [663, 195] width 58 height 27
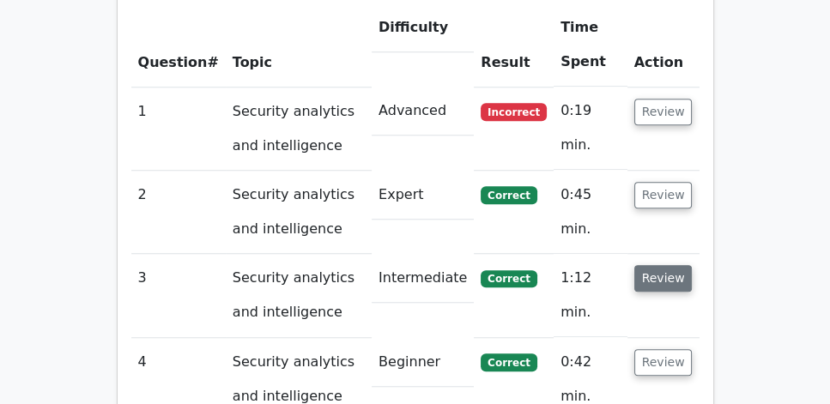
click at [669, 265] on button "Review" at bounding box center [663, 278] width 58 height 27
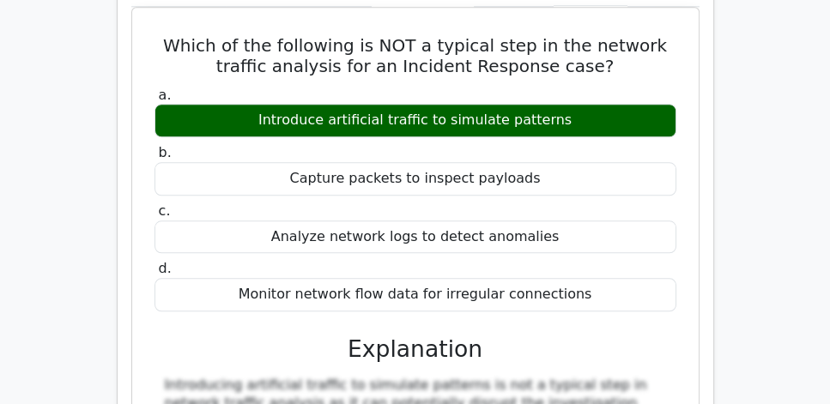
scroll to position [1594, 0]
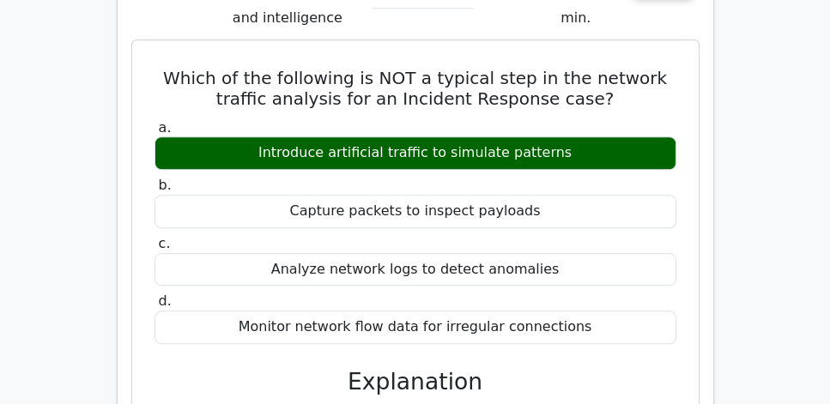
drag, startPoint x: 147, startPoint y: 24, endPoint x: 604, endPoint y: 279, distance: 523.8
click at [604, 279] on div "Which of the following is NOT a typical step in the network traffic analysis fo…" at bounding box center [415, 355] width 553 height 616
copy div "Which of the following is NOT a typical step in the network traffic analysis fo…"
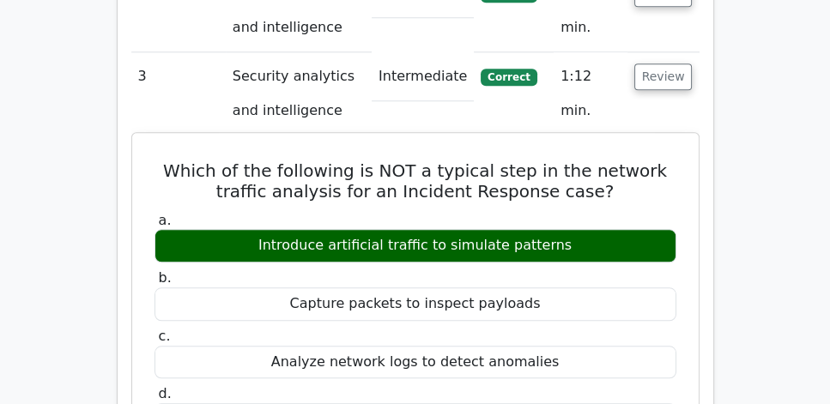
scroll to position [1496, 0]
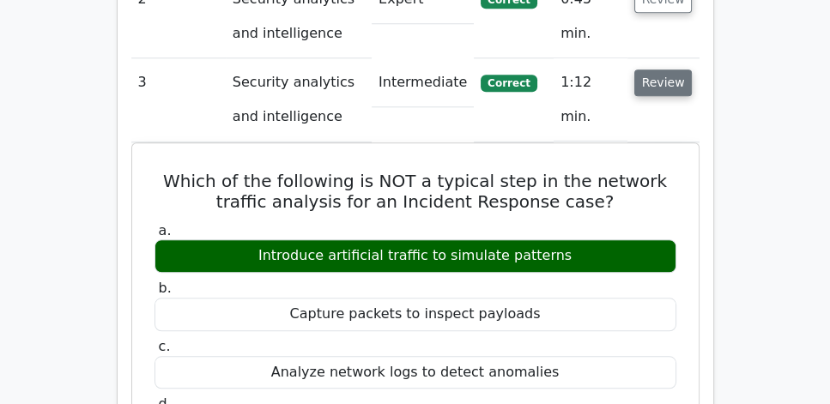
click at [664, 70] on button "Review" at bounding box center [663, 83] width 58 height 27
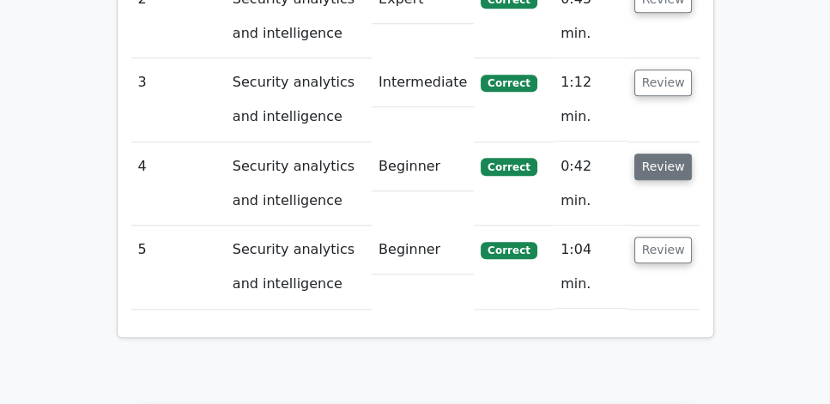
click at [654, 154] on button "Review" at bounding box center [663, 167] width 58 height 27
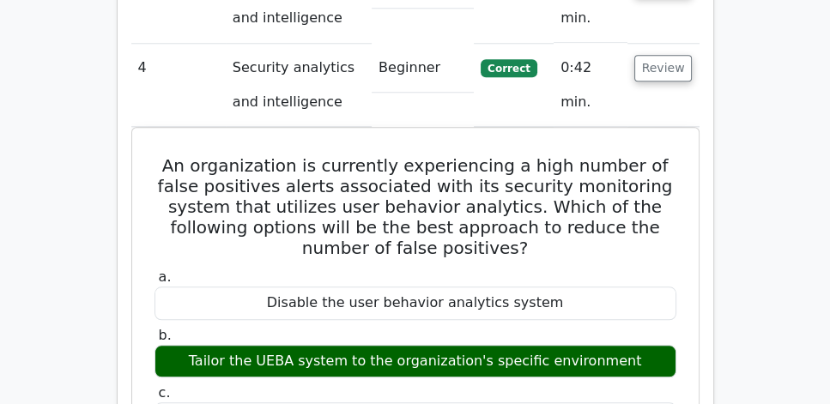
scroll to position [1594, 0]
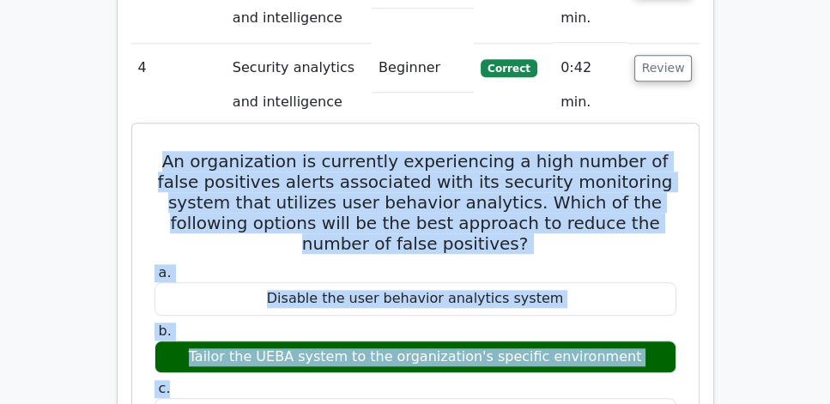
drag, startPoint x: 154, startPoint y: 112, endPoint x: 655, endPoint y: 351, distance: 555.6
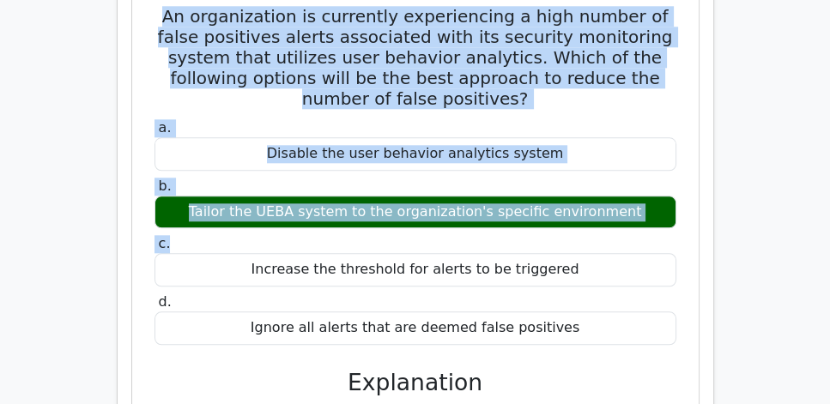
scroll to position [1741, 0]
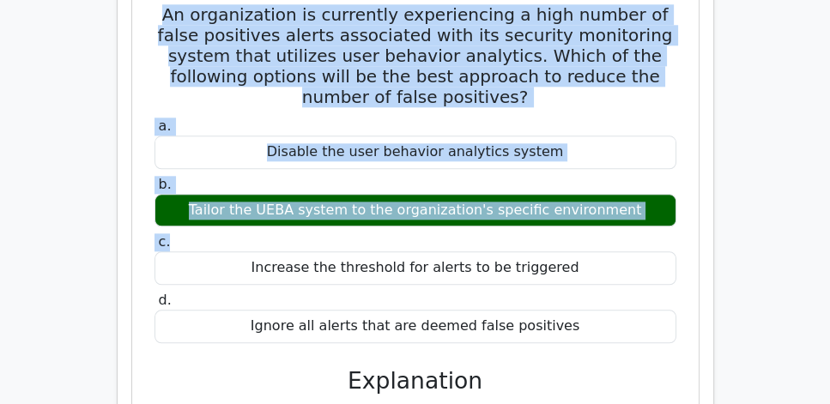
click at [608, 310] on div "Ignore all alerts that are deemed false positives" at bounding box center [416, 326] width 522 height 33
copy div "An organization is currently experiencing a high number of false positives aler…"
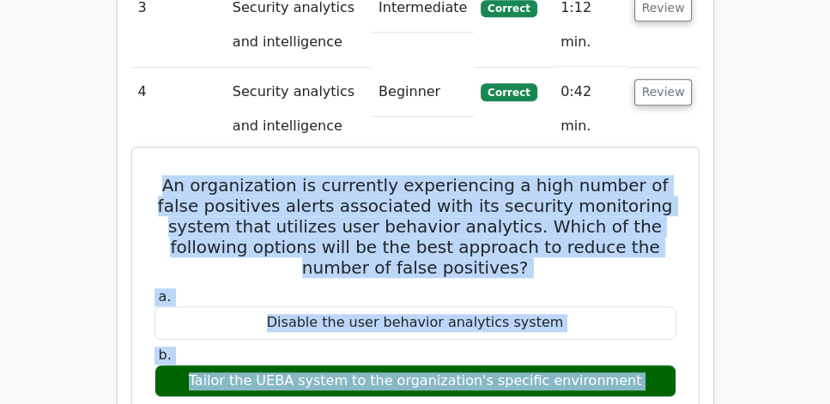
scroll to position [1545, 0]
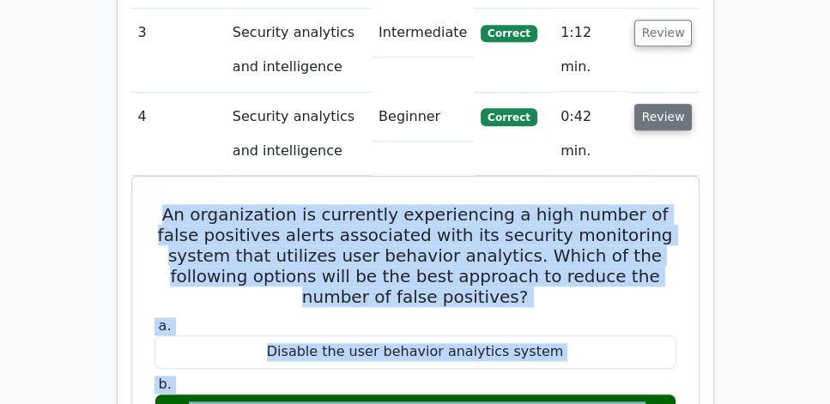
click at [687, 104] on button "Review" at bounding box center [663, 117] width 58 height 27
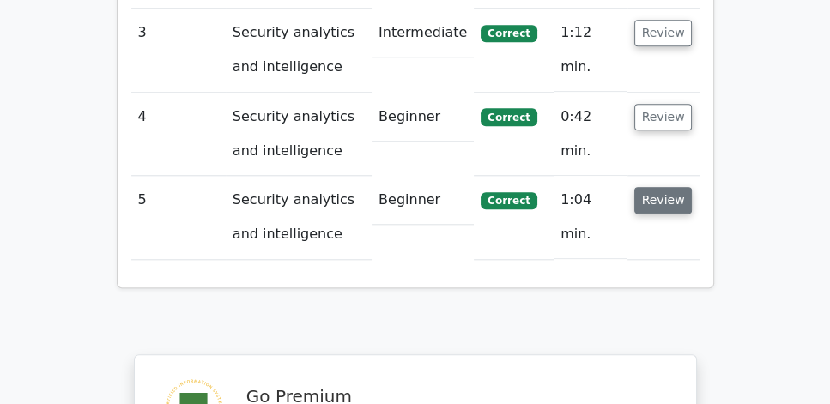
click at [653, 187] on button "Review" at bounding box center [663, 200] width 58 height 27
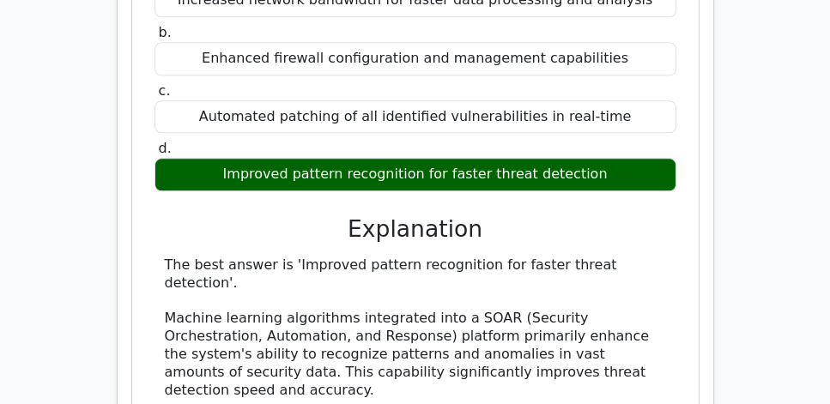
scroll to position [1938, 0]
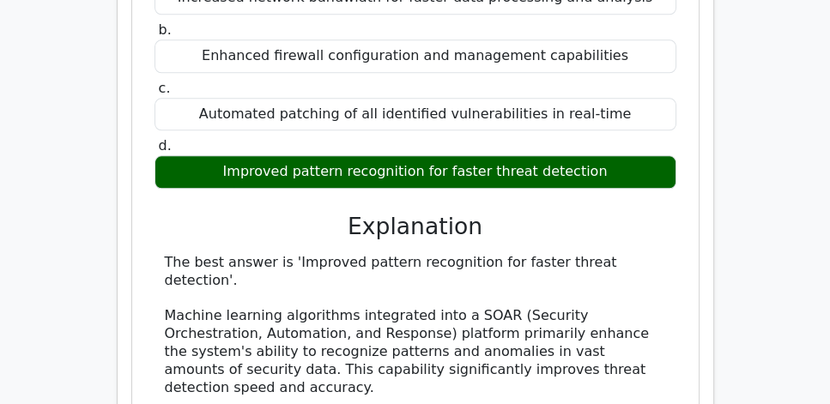
drag, startPoint x: 222, startPoint y: 101, endPoint x: 619, endPoint y: 113, distance: 396.8
click at [619, 155] on div "Improved pattern recognition for faster threat detection" at bounding box center [416, 171] width 522 height 33
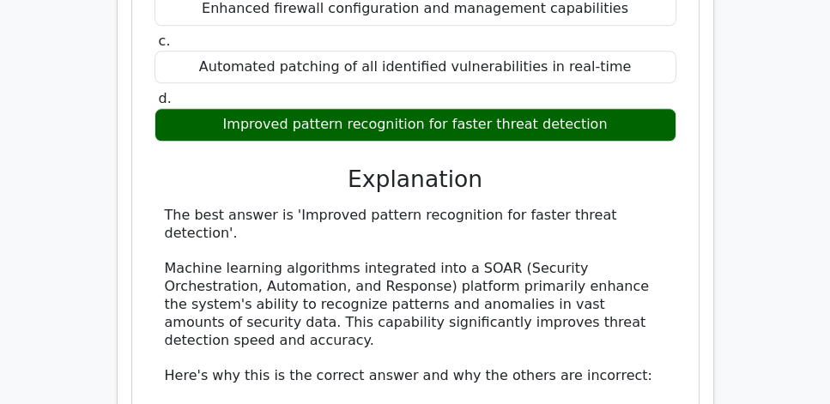
scroll to position [1987, 0]
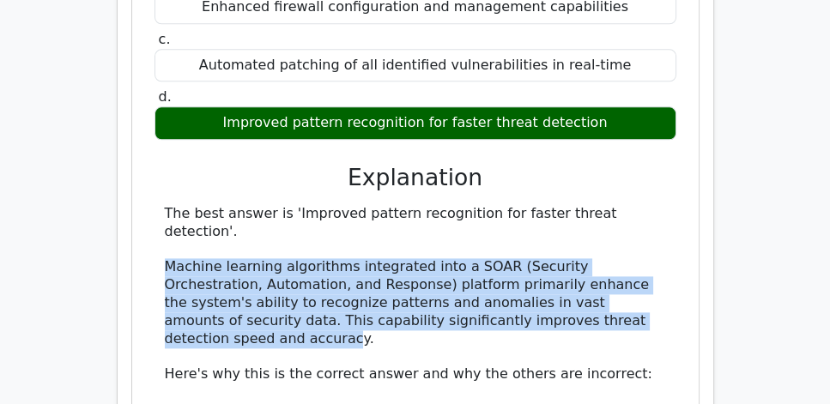
drag, startPoint x: 158, startPoint y: 177, endPoint x: 612, endPoint y: 237, distance: 458.1
copy div "Machine learning algorithms integrated into a SOAR (Security Orchestration, Aut…"
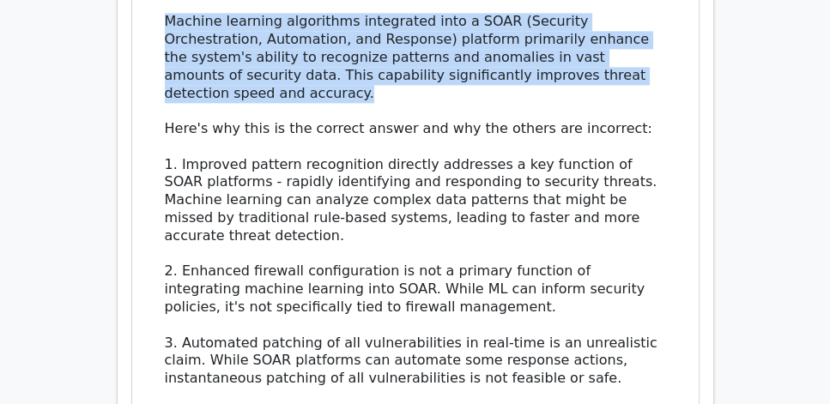
scroll to position [2182, 0]
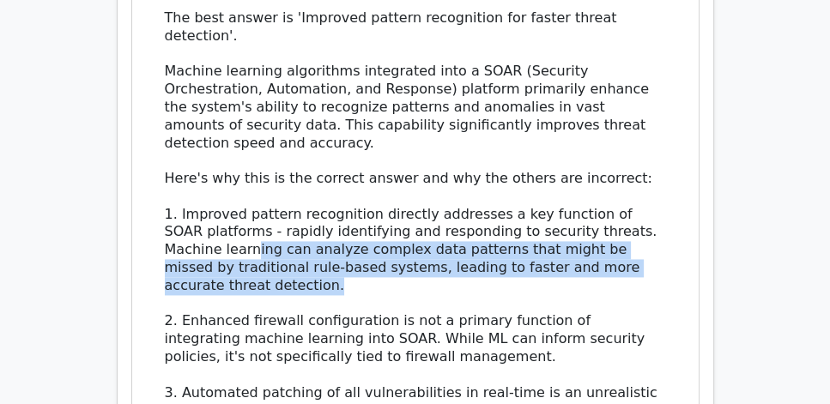
drag, startPoint x: 195, startPoint y: 137, endPoint x: 390, endPoint y: 177, distance: 198.8
click at [390, 177] on div "The best answer is 'Improved pattern recognition for faster threat detection'. …" at bounding box center [415, 295] width 501 height 572
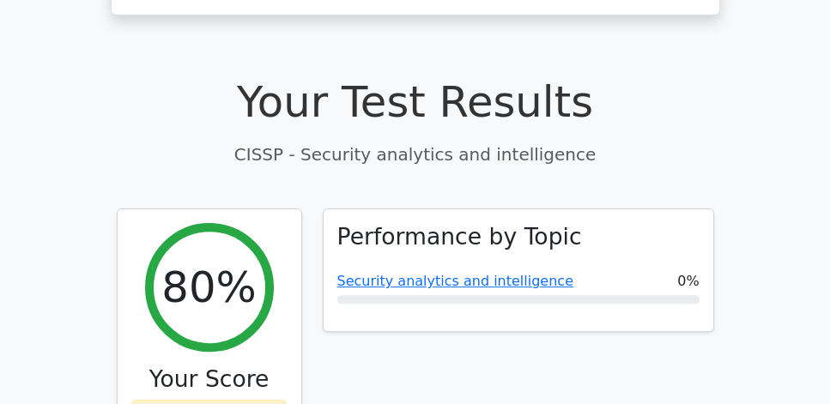
scroll to position [613, 0]
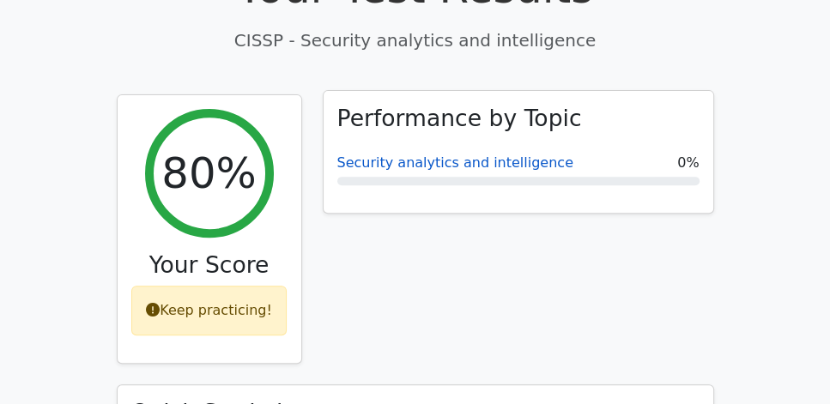
click at [415, 155] on link "Security analytics and intelligence" at bounding box center [455, 163] width 236 height 16
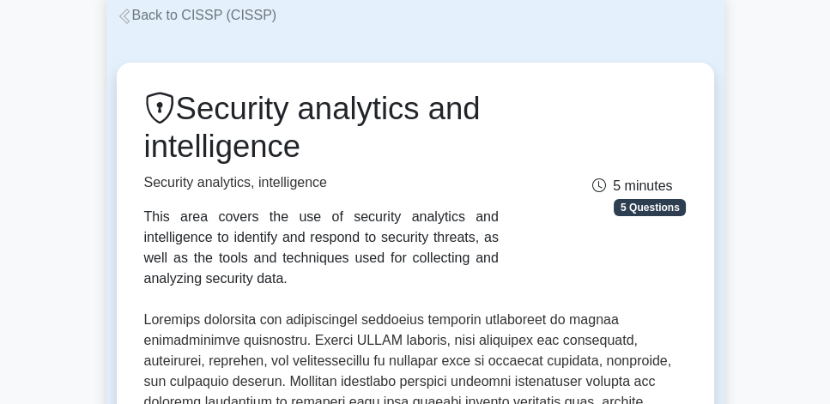
drag, startPoint x: 203, startPoint y: 12, endPoint x: 191, endPoint y: 114, distance: 103.0
click at [191, 114] on h1 "Security analytics and intelligence" at bounding box center [321, 128] width 355 height 76
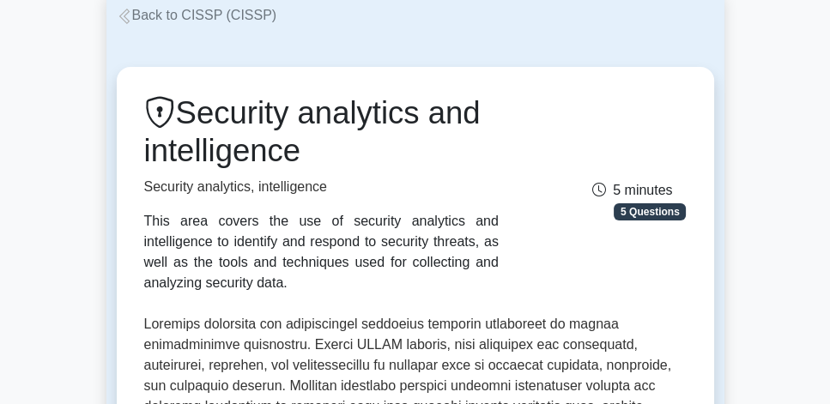
copy h1 "Security analytics and intelligence"
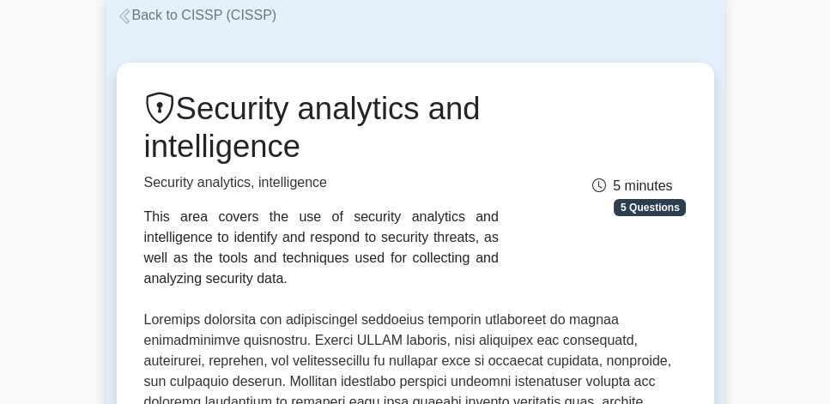
click at [422, 195] on div "Security analytics and intelligence Security analytics, intelligence This area …" at bounding box center [321, 189] width 375 height 199
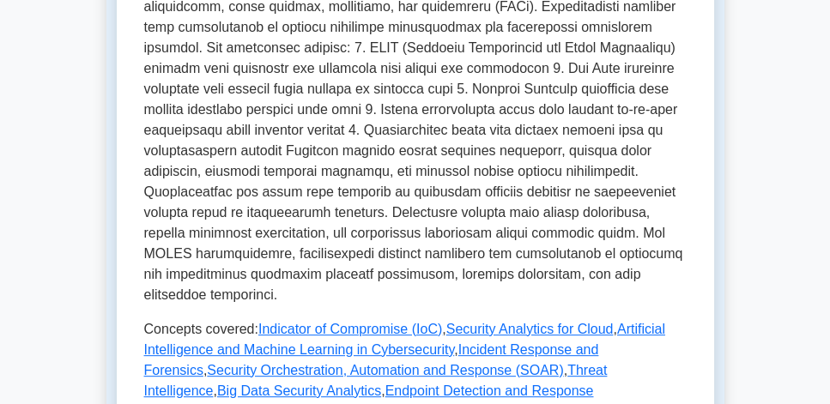
scroll to position [588, 0]
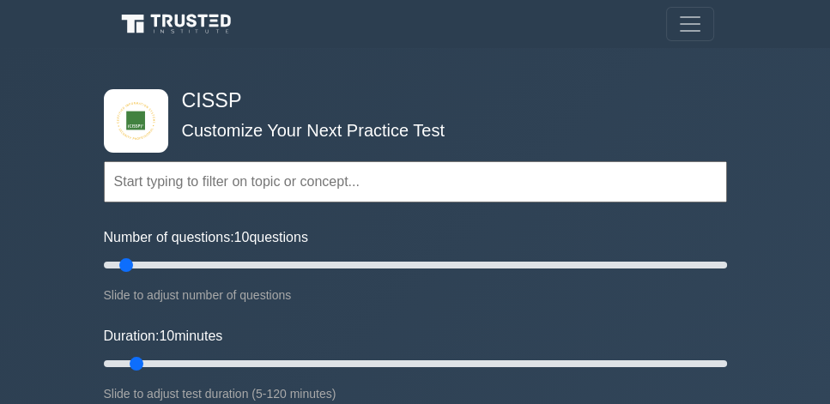
click at [309, 98] on h4 "CISSP" at bounding box center [409, 101] width 468 height 24
